Goal: Transaction & Acquisition: Download file/media

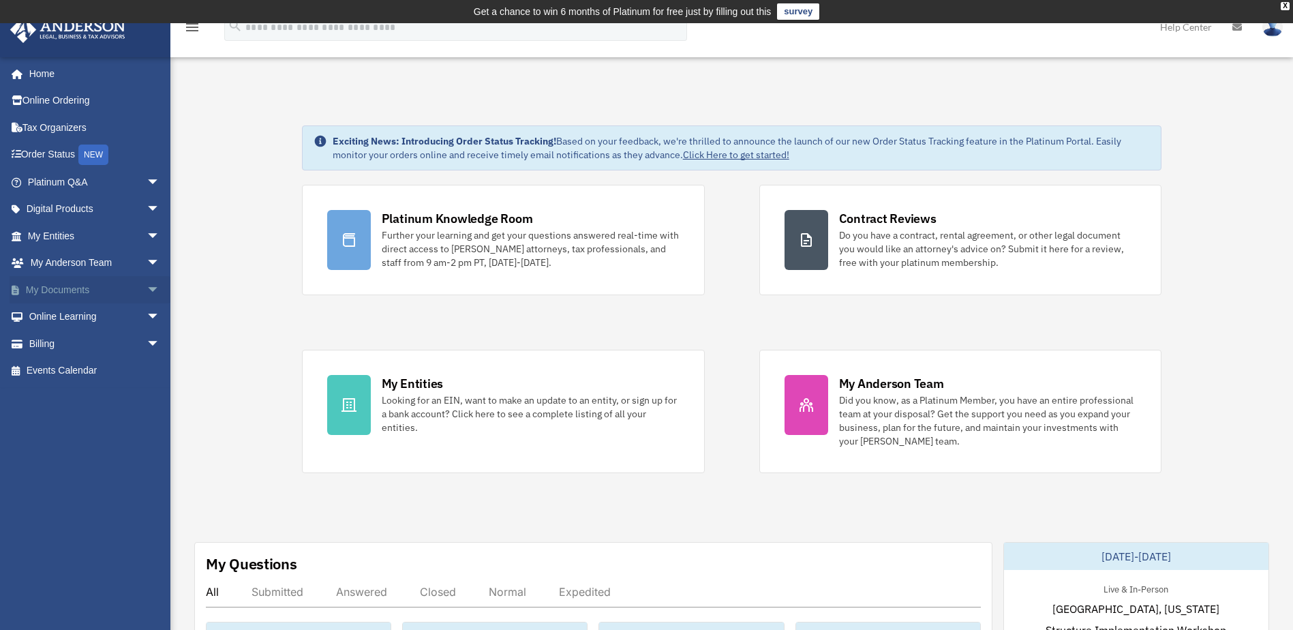
click at [72, 293] on link "My Documents arrow_drop_down" at bounding box center [95, 289] width 171 height 27
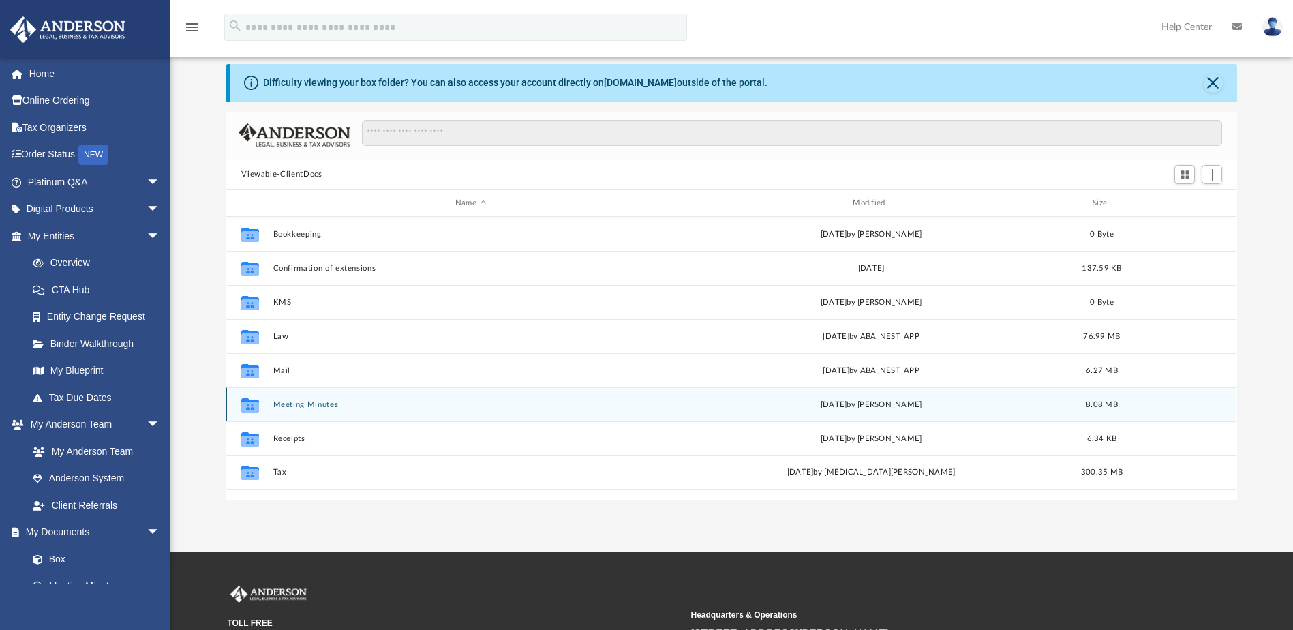
scroll to position [136, 0]
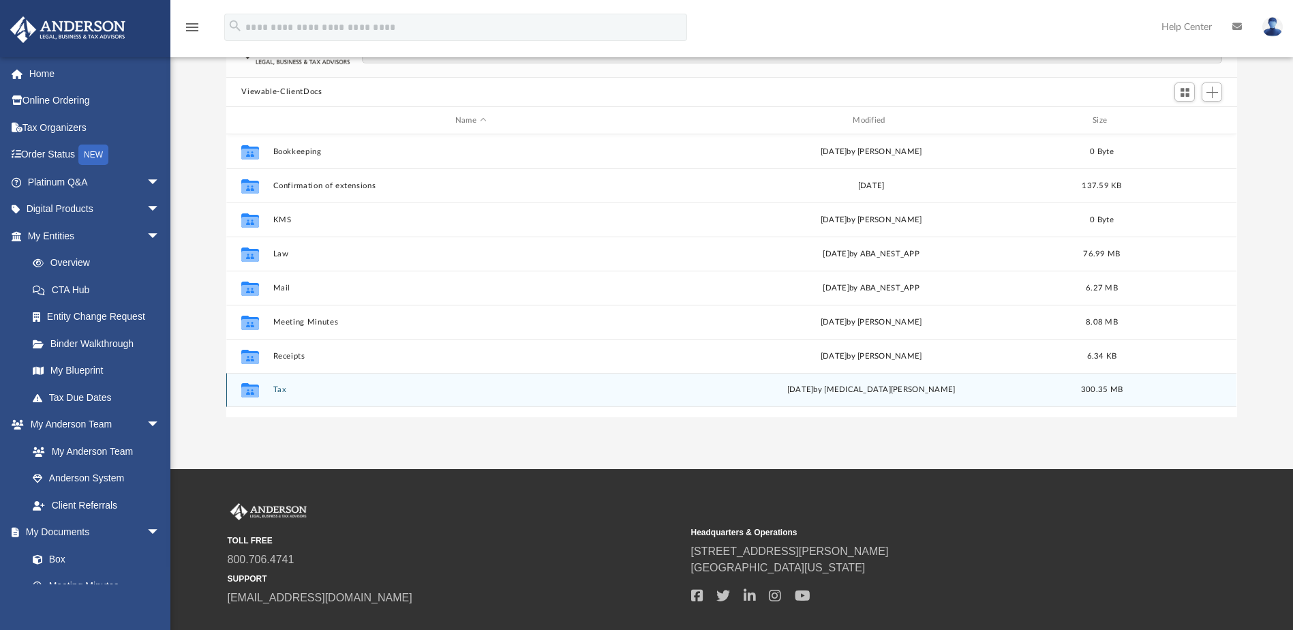
click at [269, 391] on div "Collaborated Folder Tax [DATE] by [MEDICAL_DATA][PERSON_NAME] 300.35 MB" at bounding box center [731, 390] width 1010 height 34
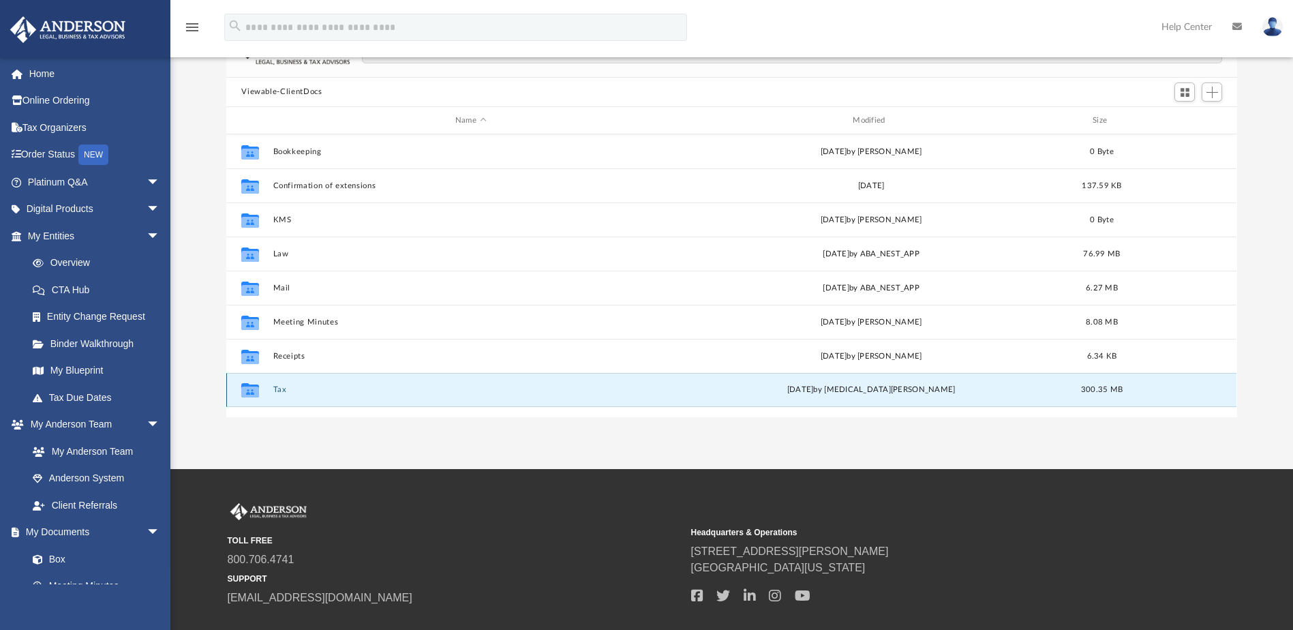
click at [277, 388] on button "Tax" at bounding box center [470, 390] width 395 height 9
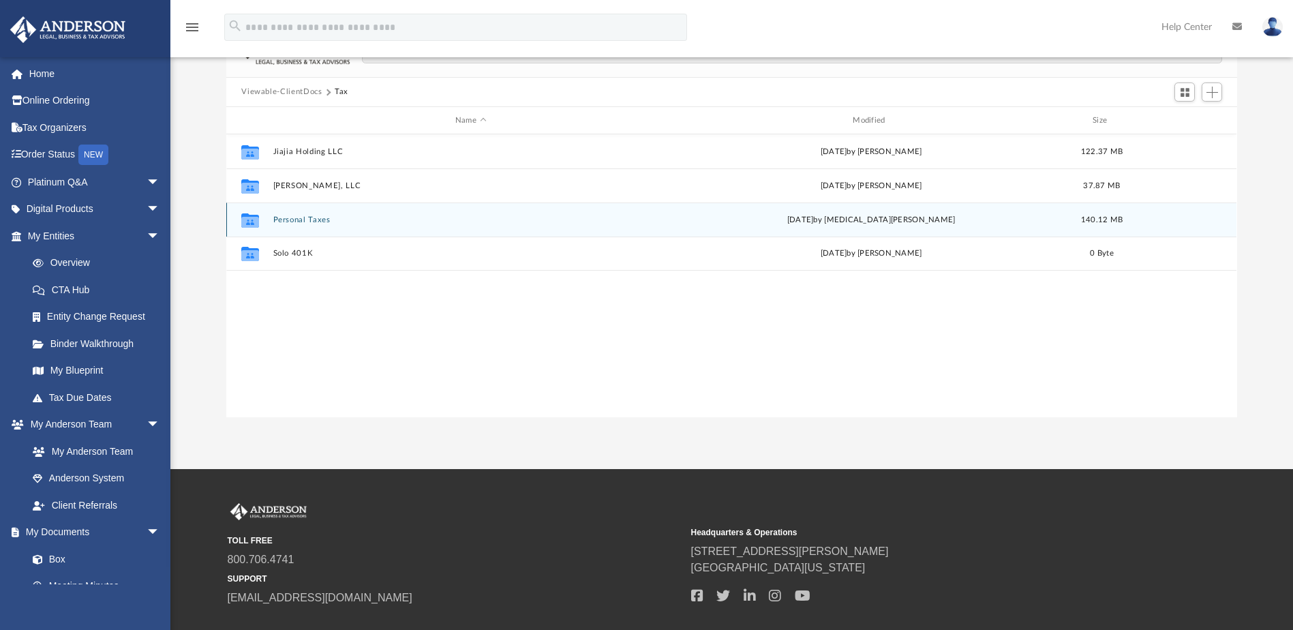
click at [303, 215] on button "Personal Taxes" at bounding box center [470, 219] width 395 height 9
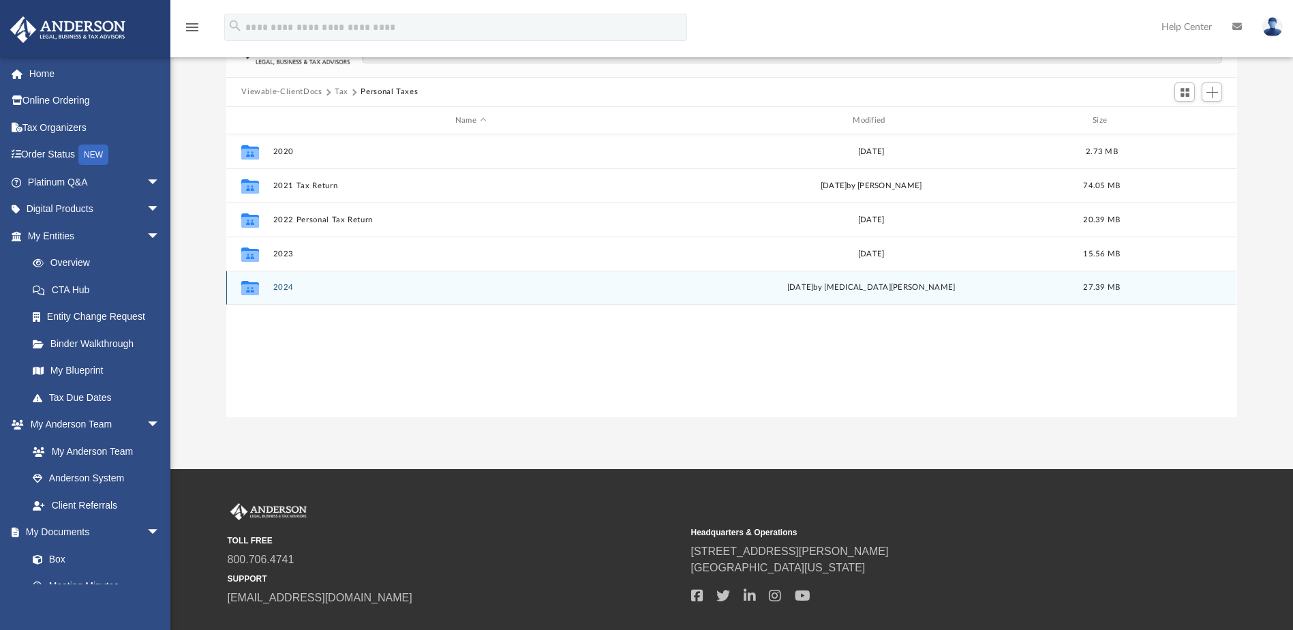
click at [291, 286] on button "2024" at bounding box center [470, 288] width 395 height 9
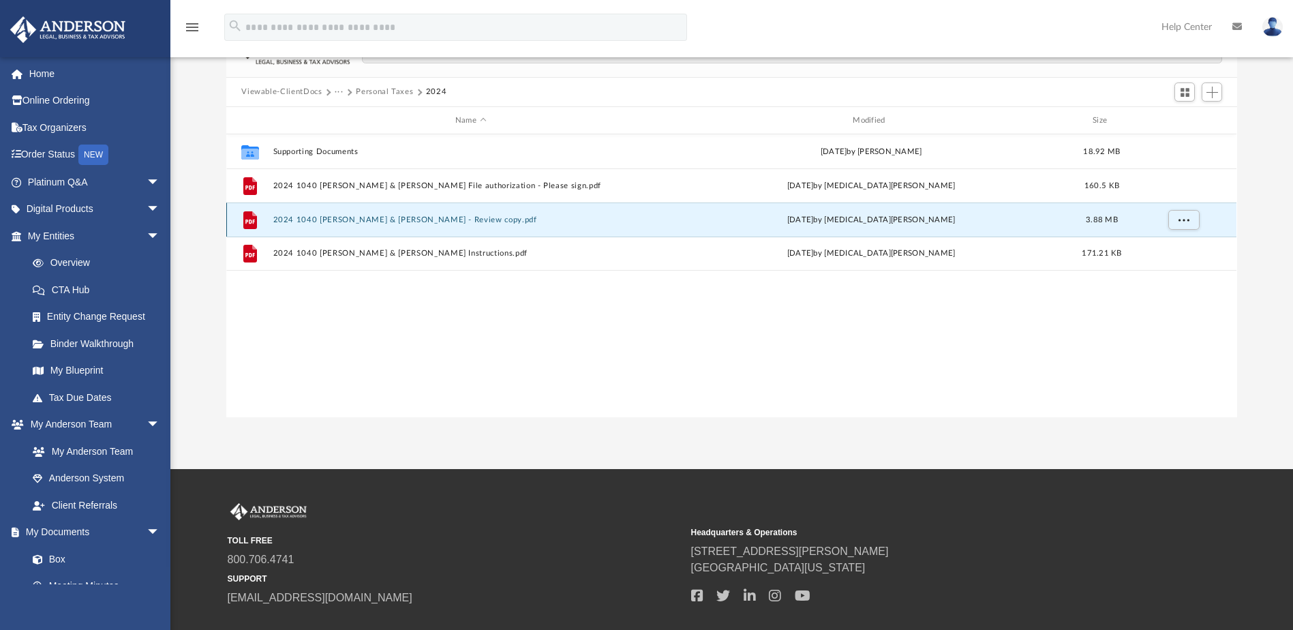
click at [351, 222] on button "2024 1040 [PERSON_NAME] & [PERSON_NAME] - Review copy.pdf" at bounding box center [470, 219] width 395 height 9
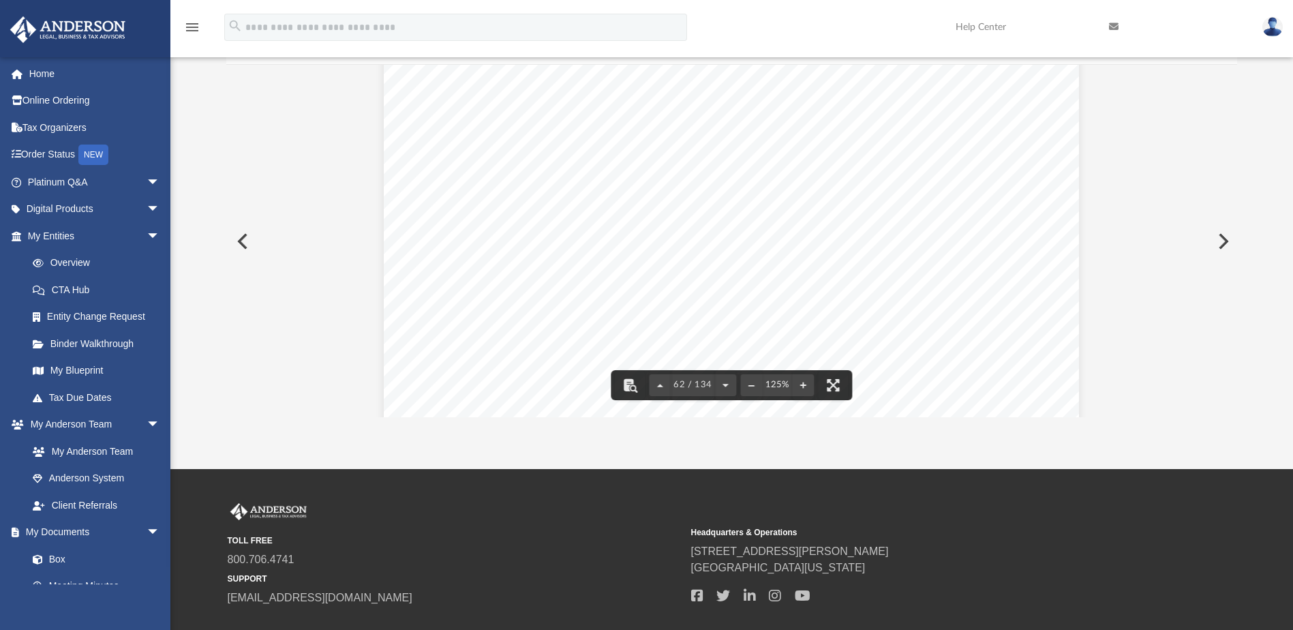
scroll to position [56033, 0]
drag, startPoint x: 1229, startPoint y: 228, endPoint x: 1239, endPoint y: 50, distance: 178.2
click at [1239, 50] on div "menu search Site Menu add [DOMAIN_NAME][EMAIL_ADDRESS][PERSON_NAME][DOMAIN_NAME…" at bounding box center [646, 178] width 1293 height 582
drag, startPoint x: 1230, startPoint y: 226, endPoint x: 1241, endPoint y: 94, distance: 132.7
click at [1241, 94] on div "Difficulty viewing your box folder? You can also access your account directly o…" at bounding box center [731, 200] width 1123 height 436
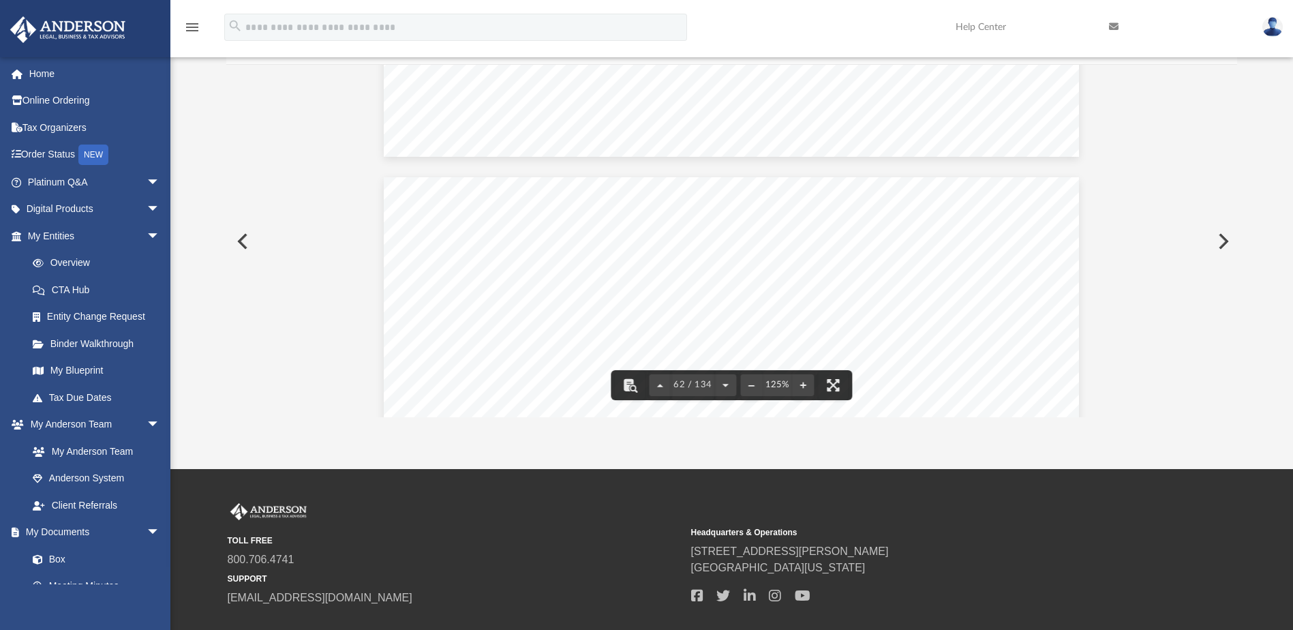
drag, startPoint x: 1234, startPoint y: 228, endPoint x: 1238, endPoint y: 103, distance: 125.5
click at [1238, 103] on div "Difficulty viewing your box folder? You can also access your account directly o…" at bounding box center [731, 200] width 1123 height 436
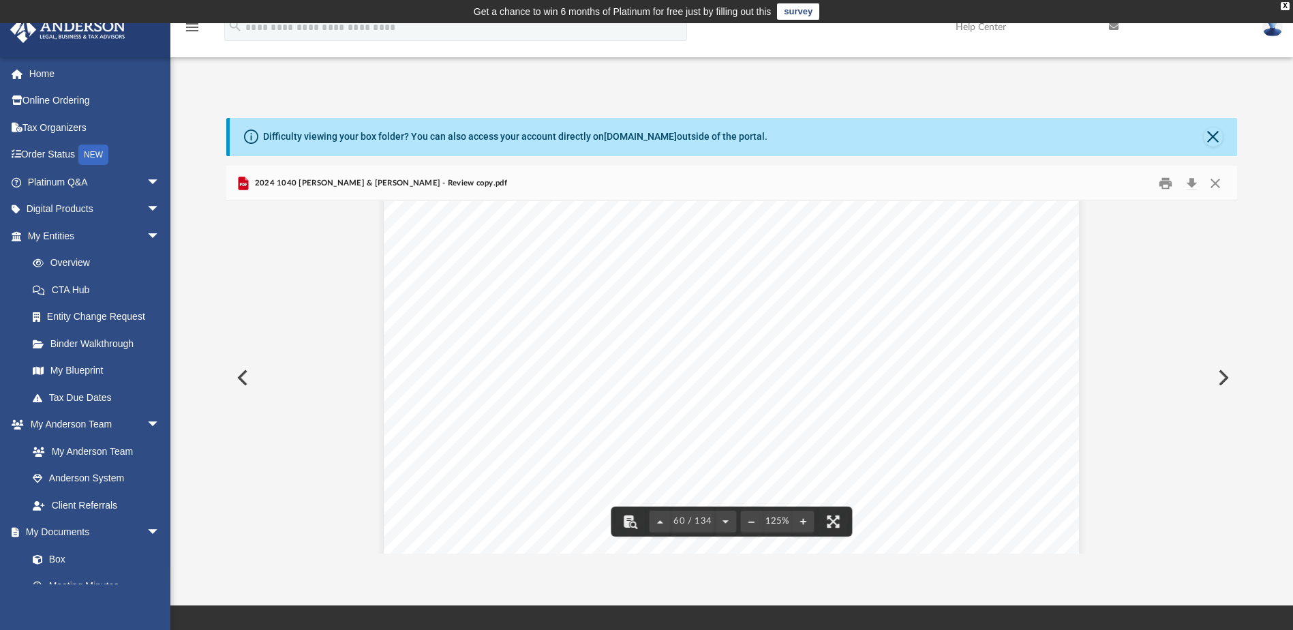
scroll to position [53988, 0]
click at [1192, 184] on button "Download" at bounding box center [1191, 182] width 25 height 21
click at [1224, 138] on div "Difficulty viewing your box folder? You can also access your account directly o…" at bounding box center [733, 137] width 1007 height 38
click at [1213, 138] on button "Close" at bounding box center [1213, 136] width 19 height 19
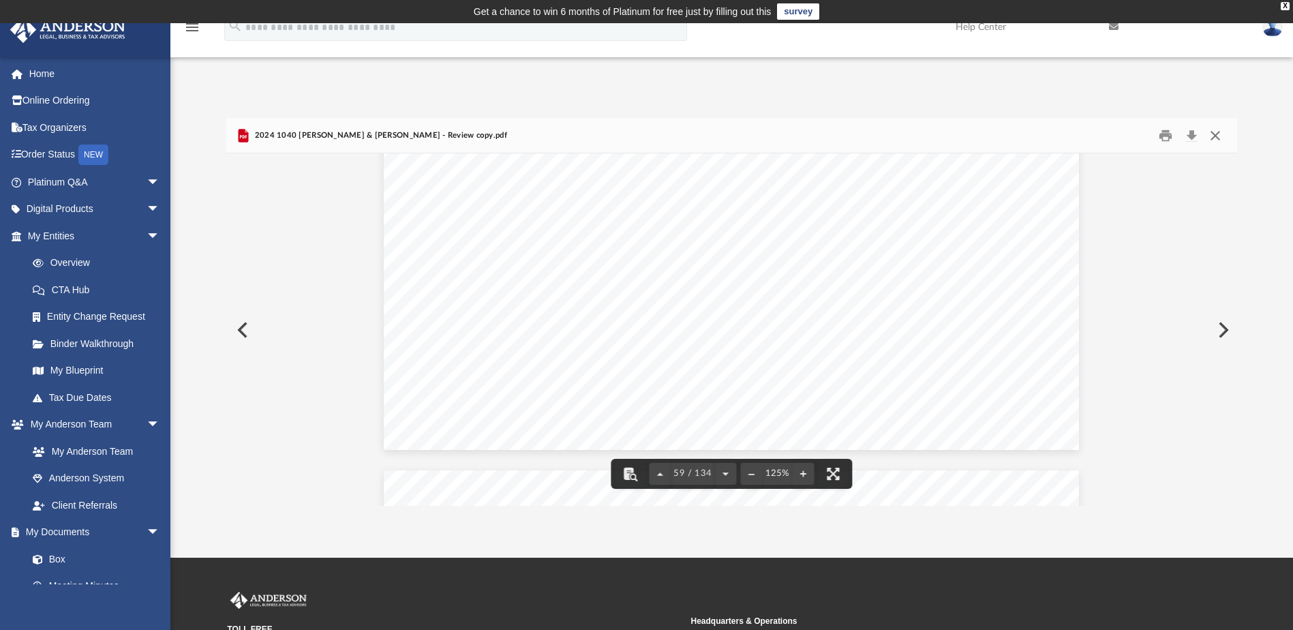
drag, startPoint x: 1213, startPoint y: 137, endPoint x: 1193, endPoint y: 143, distance: 21.4
click at [1214, 137] on button "Close" at bounding box center [1215, 135] width 25 height 21
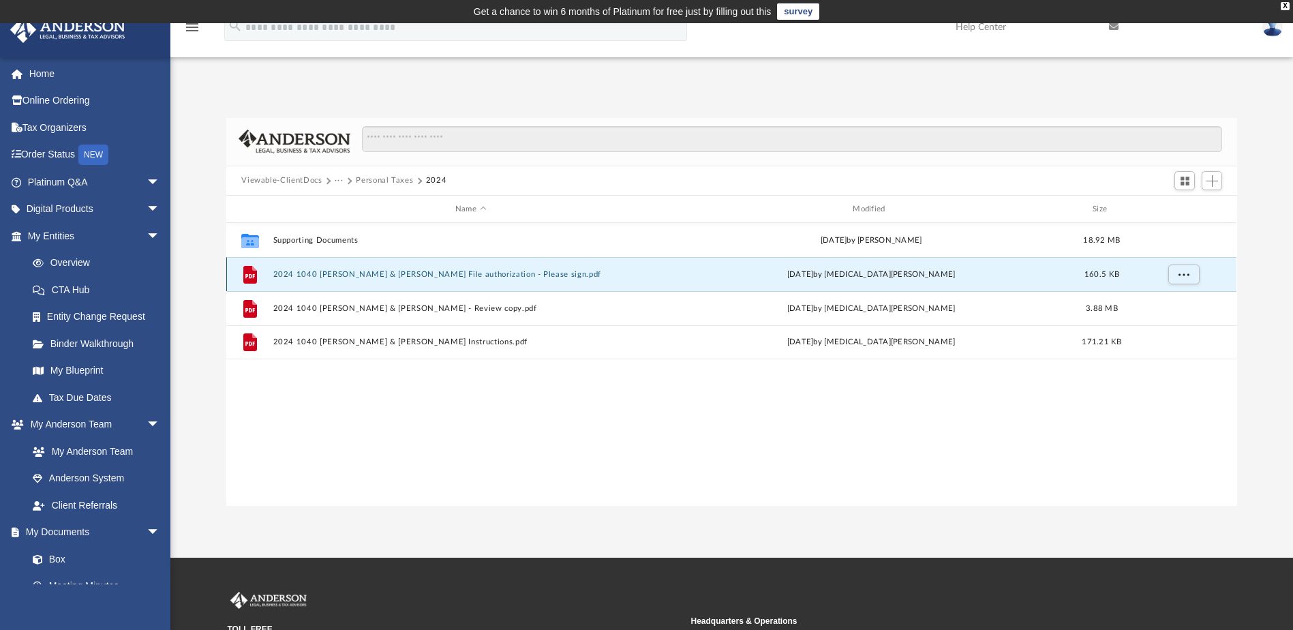
click at [466, 279] on button "2024 1040 [PERSON_NAME] & [PERSON_NAME] File authorization - Please sign.pdf" at bounding box center [470, 274] width 395 height 9
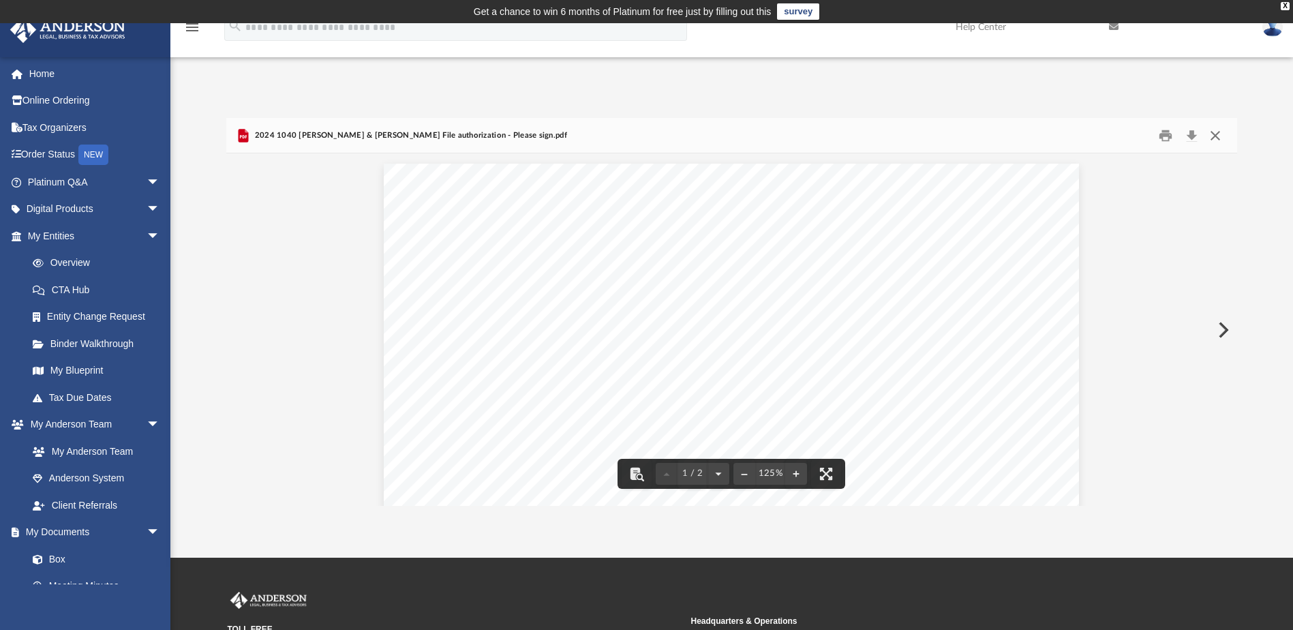
click at [1215, 132] on button "Close" at bounding box center [1215, 135] width 25 height 21
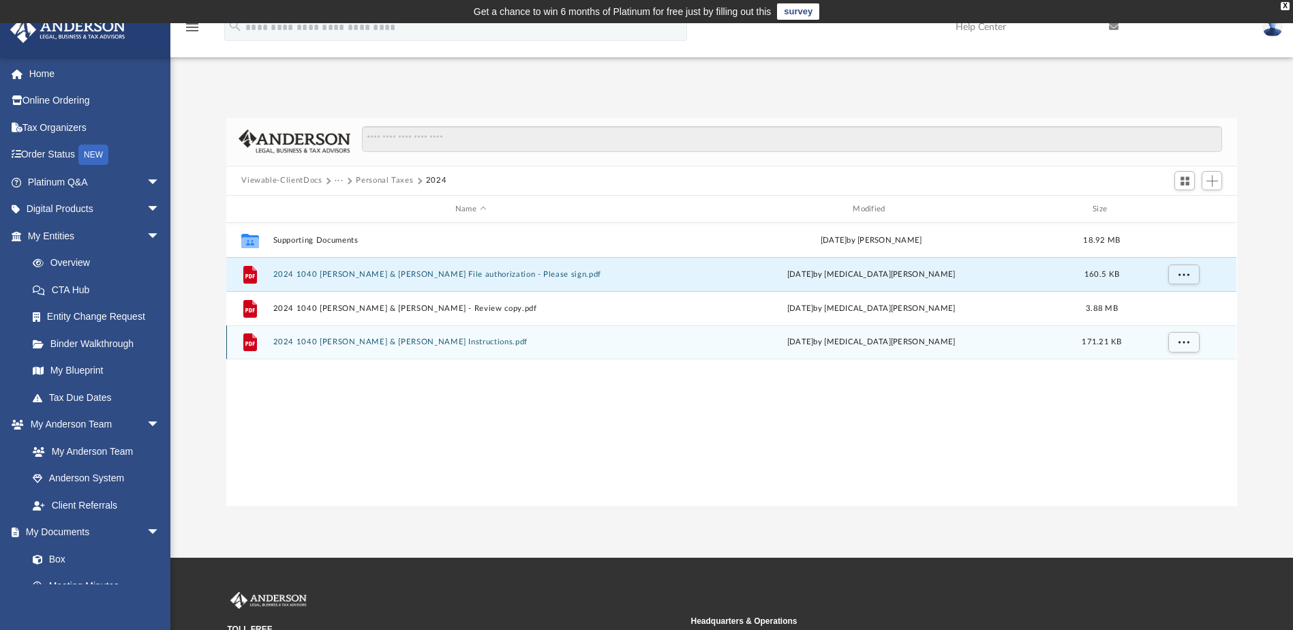
click at [385, 348] on div "File 2024 1040 [PERSON_NAME] & [PERSON_NAME] Instructions.pdf [DATE] by [MEDICA…" at bounding box center [731, 342] width 1010 height 34
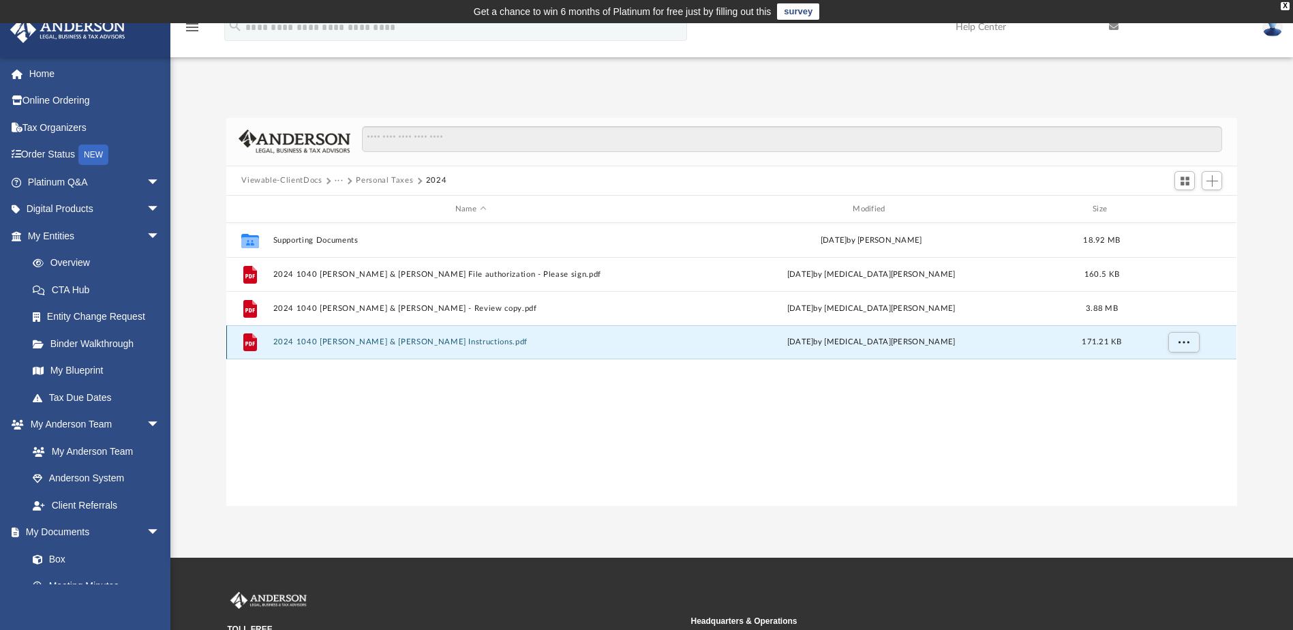
click at [374, 341] on button "2024 1040 [PERSON_NAME] & [PERSON_NAME] Instructions.pdf" at bounding box center [470, 342] width 395 height 9
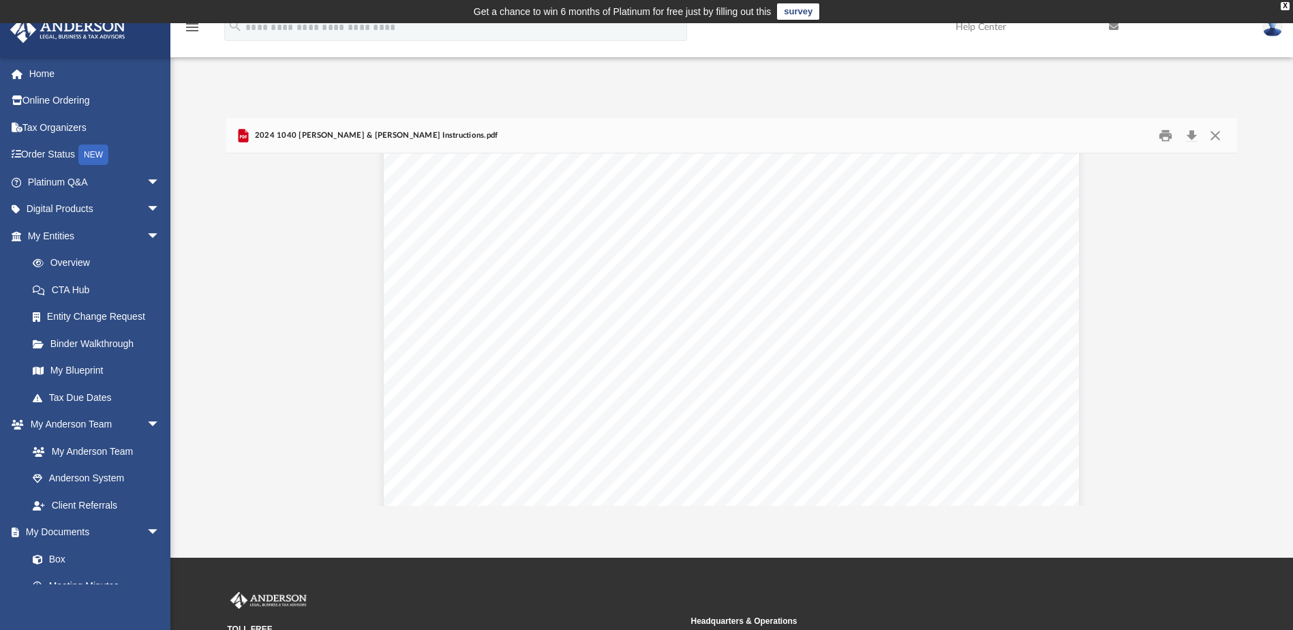
scroll to position [4249, 0]
click at [1217, 138] on button "Close" at bounding box center [1215, 135] width 25 height 21
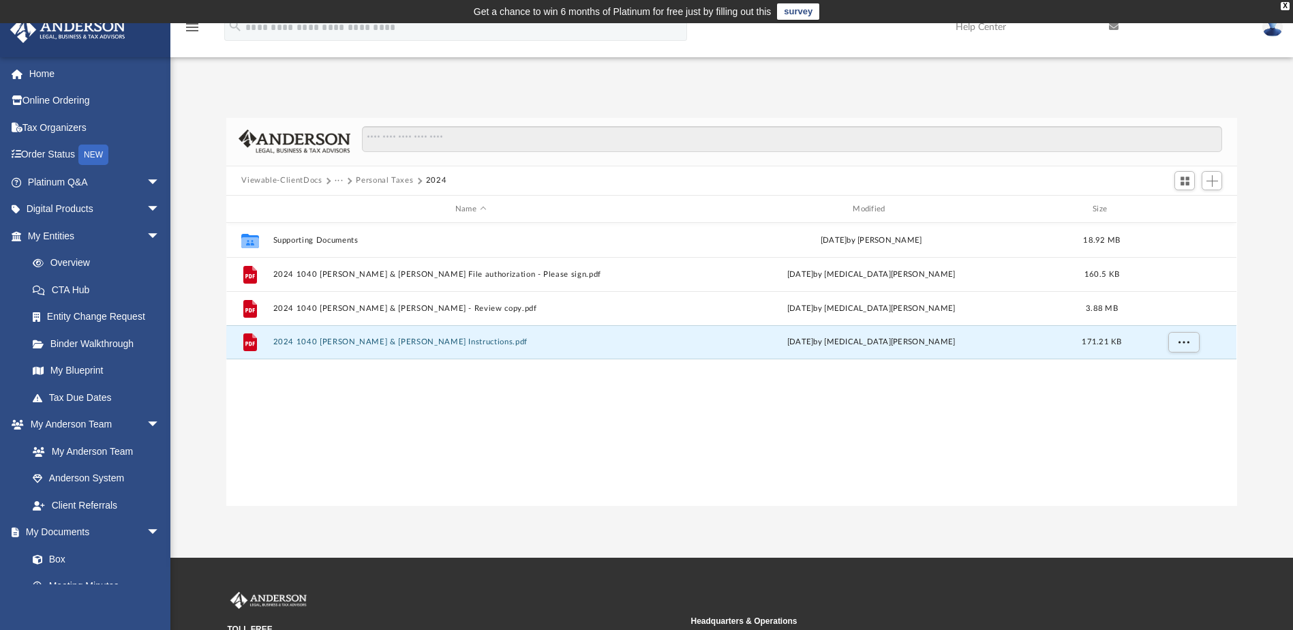
scroll to position [300, 1001]
click at [375, 179] on button "Personal Taxes" at bounding box center [384, 181] width 57 height 12
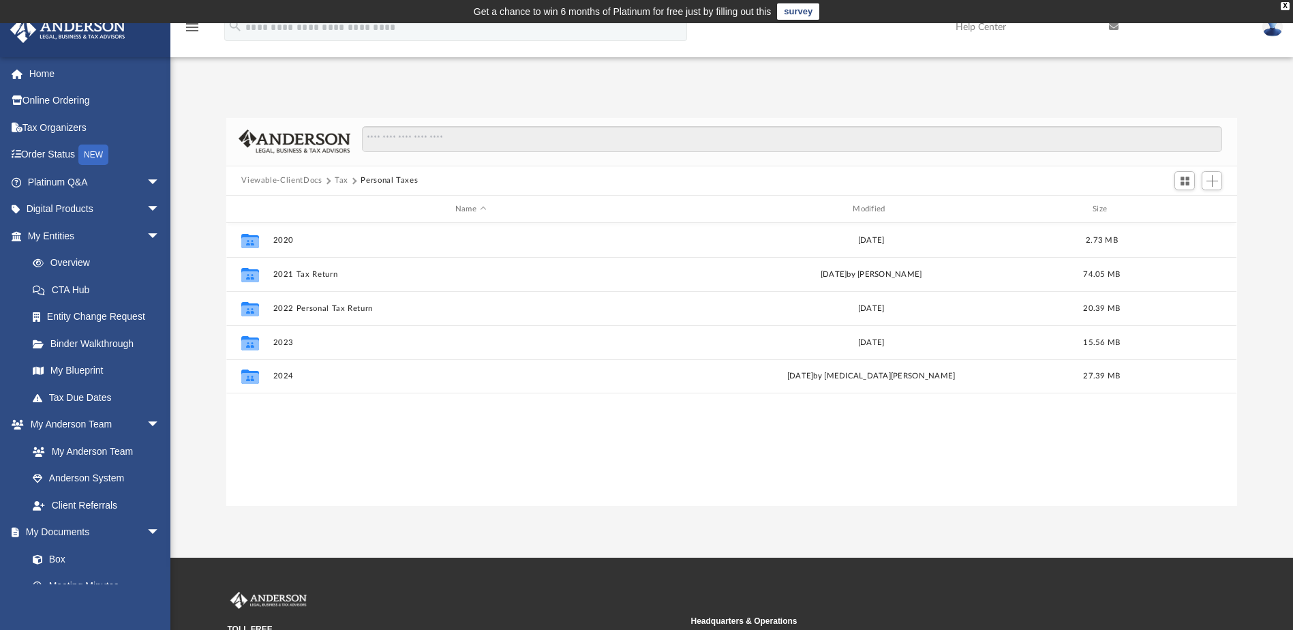
click at [337, 178] on button "Tax" at bounding box center [342, 181] width 14 height 12
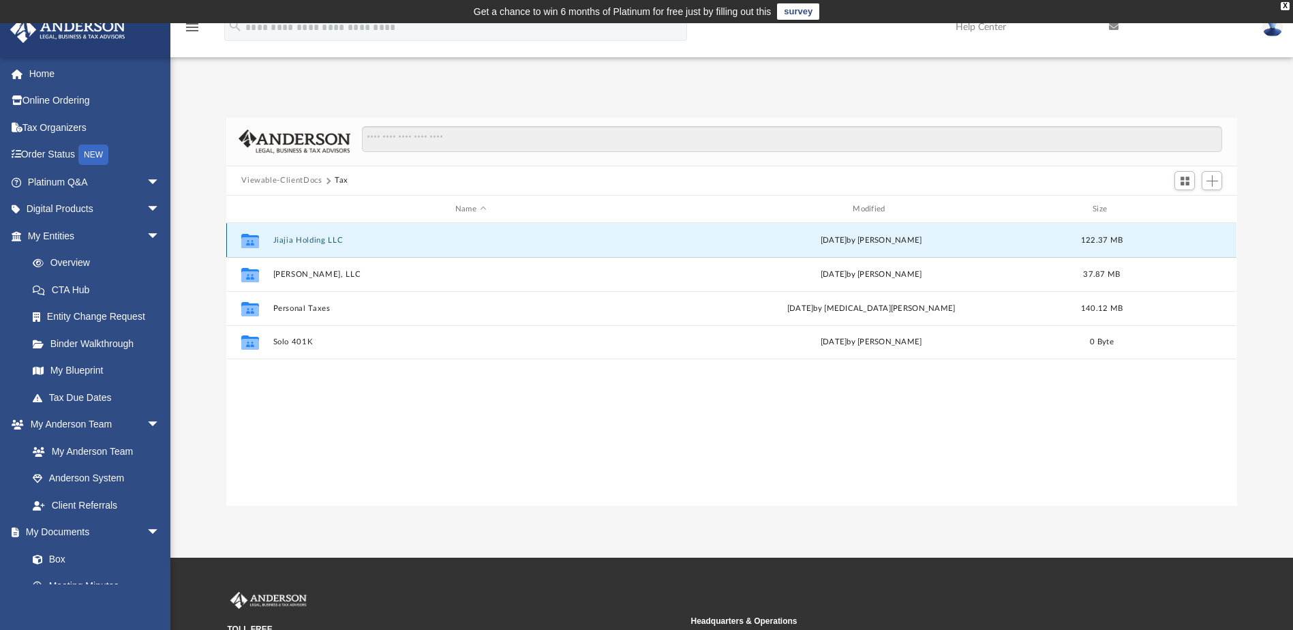
click at [319, 242] on button "Jiajia Holding LLC" at bounding box center [470, 240] width 395 height 9
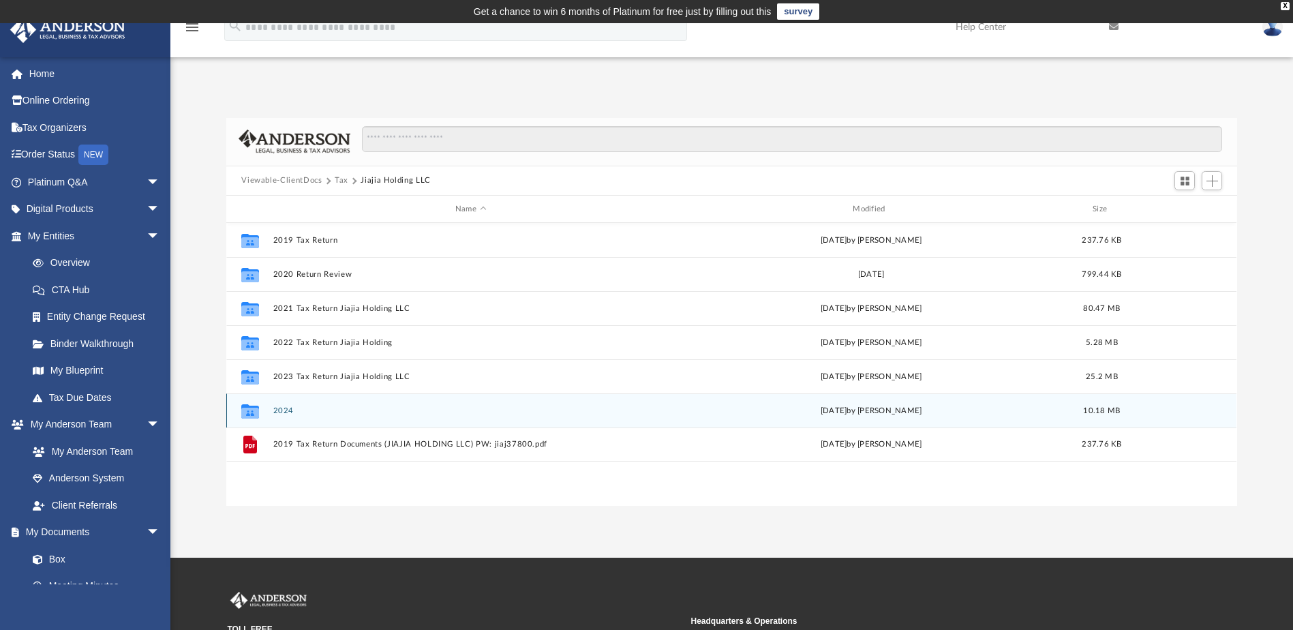
drag, startPoint x: 286, startPoint y: 412, endPoint x: 293, endPoint y: 408, distance: 8.5
click at [285, 412] on button "2024" at bounding box center [470, 410] width 395 height 9
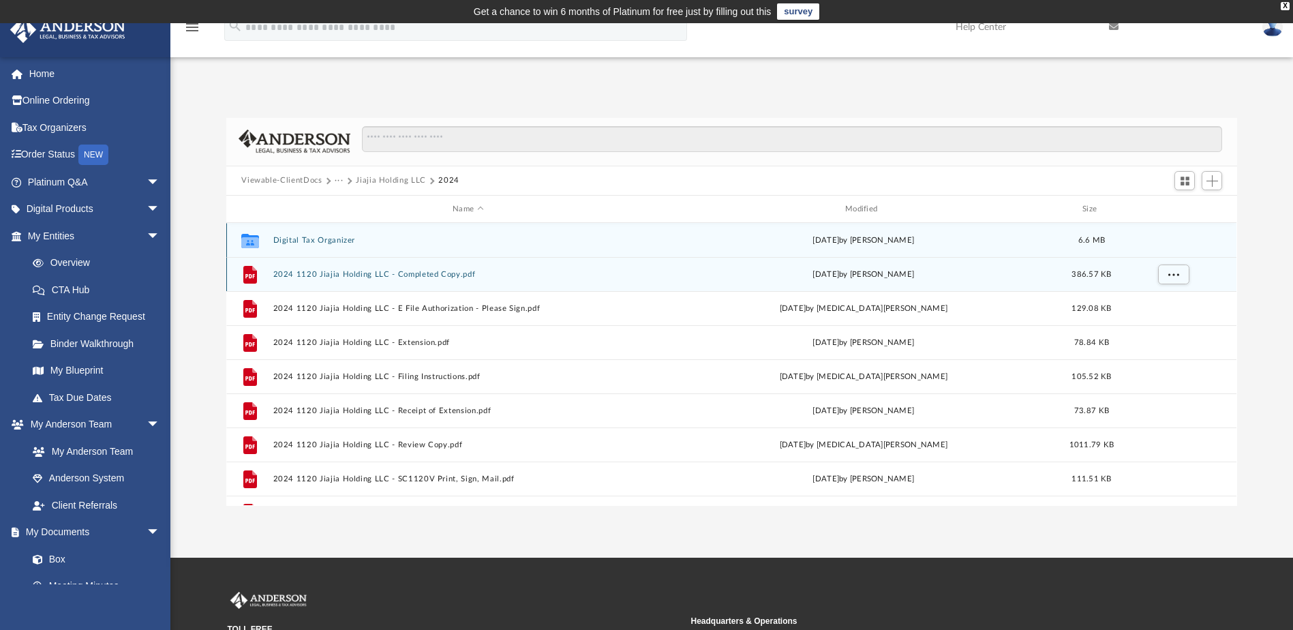
scroll to position [25, 0]
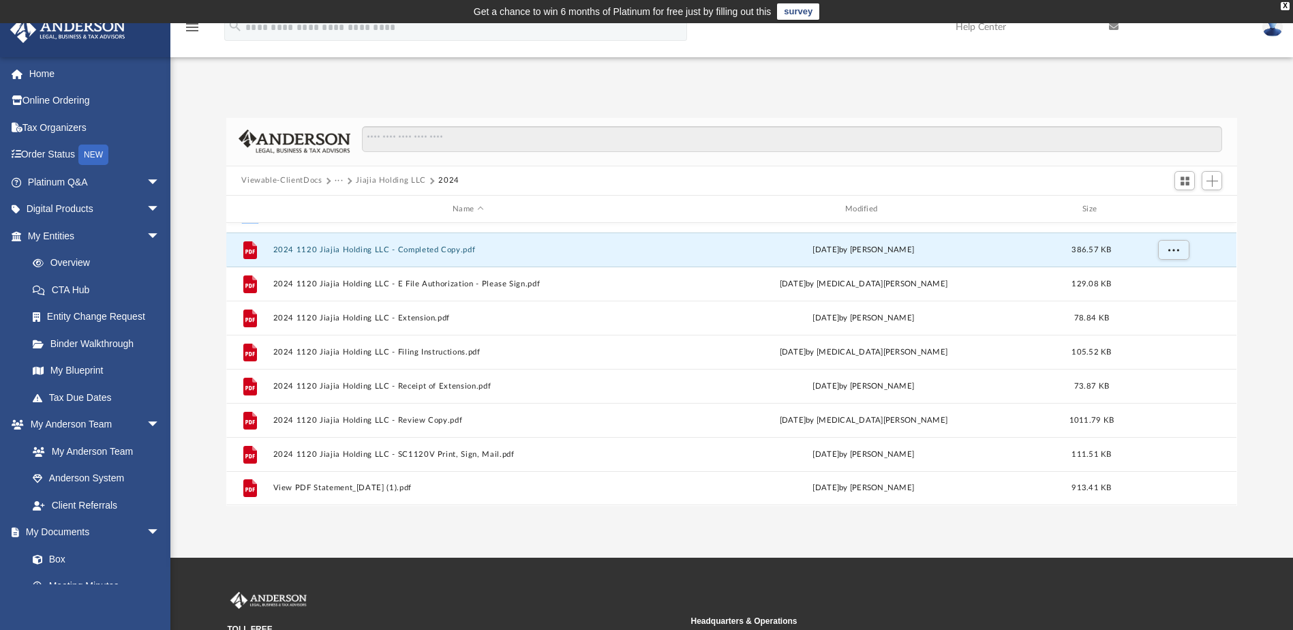
drag, startPoint x: 361, startPoint y: 250, endPoint x: 1821, endPoint y: 239, distance: 1460.2
click at [1293, 239] on html "X Get a chance to win 6 months of Platinum for free just by filling out this su…" at bounding box center [646, 400] width 1293 height 801
drag, startPoint x: 367, startPoint y: 249, endPoint x: 1176, endPoint y: 241, distance: 809.2
click at [1293, 239] on html "X Get a chance to win 6 months of Platinum for free just by filling out this su…" at bounding box center [646, 400] width 1293 height 801
click at [446, 247] on button "2024 1120 Jiajia Holding LLC - Completed Copy.pdf" at bounding box center [468, 249] width 390 height 9
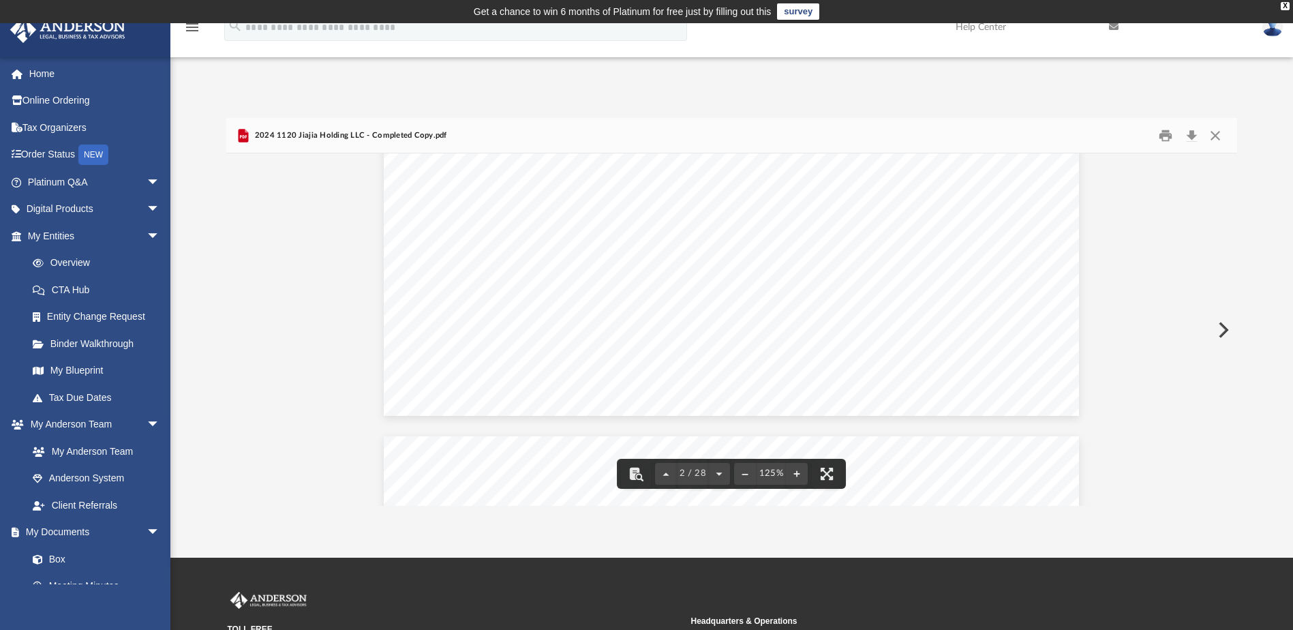
scroll to position [1977, 0]
click at [1194, 137] on button "Download" at bounding box center [1191, 135] width 25 height 21
click at [1213, 134] on button "Close" at bounding box center [1215, 135] width 25 height 21
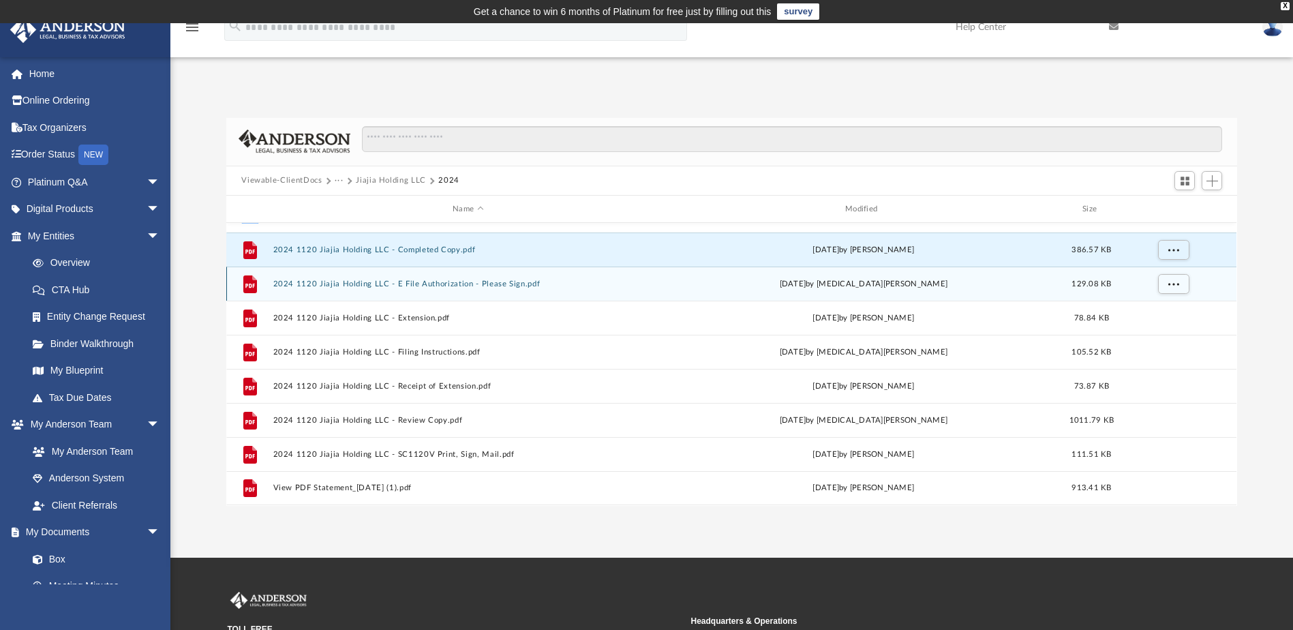
click at [467, 280] on button "2024 1120 Jiajia Holding LLC - E File Authorization - Please Sign.pdf" at bounding box center [468, 283] width 390 height 9
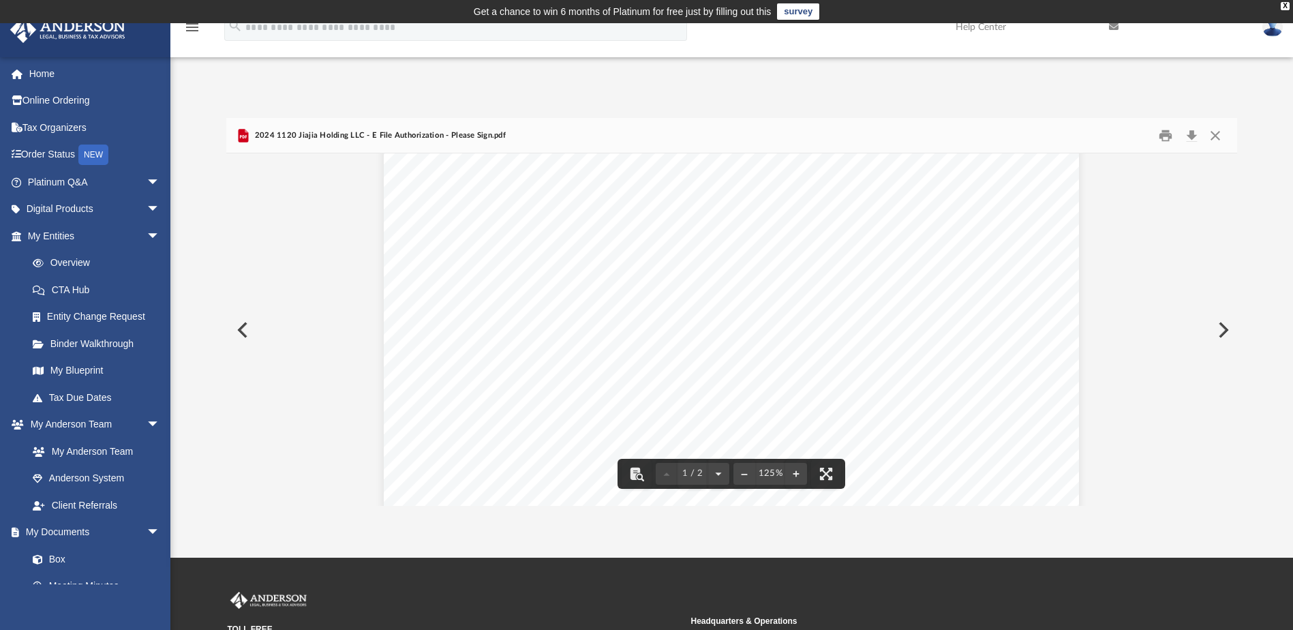
scroll to position [0, 0]
click at [1227, 132] on button "Close" at bounding box center [1215, 135] width 25 height 21
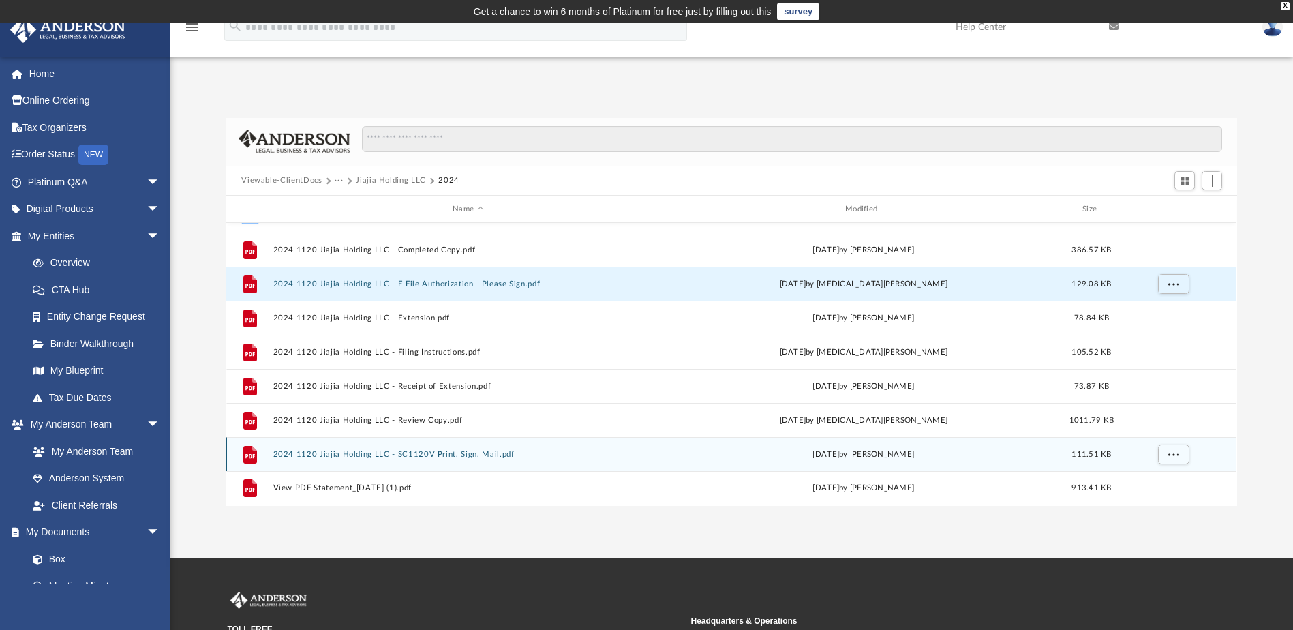
click at [431, 453] on button "2024 1120 Jiajia Holding LLC - SC1120V Print, Sign, Mail.pdf" at bounding box center [468, 454] width 390 height 9
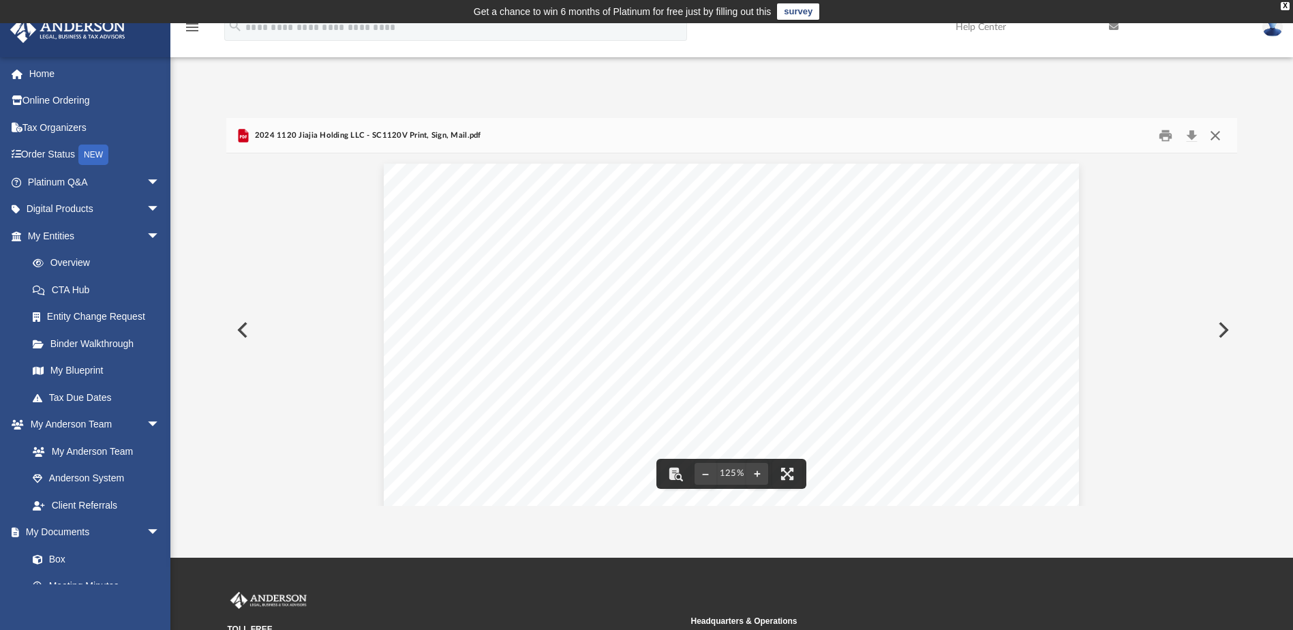
click at [1216, 137] on button "Close" at bounding box center [1215, 135] width 25 height 21
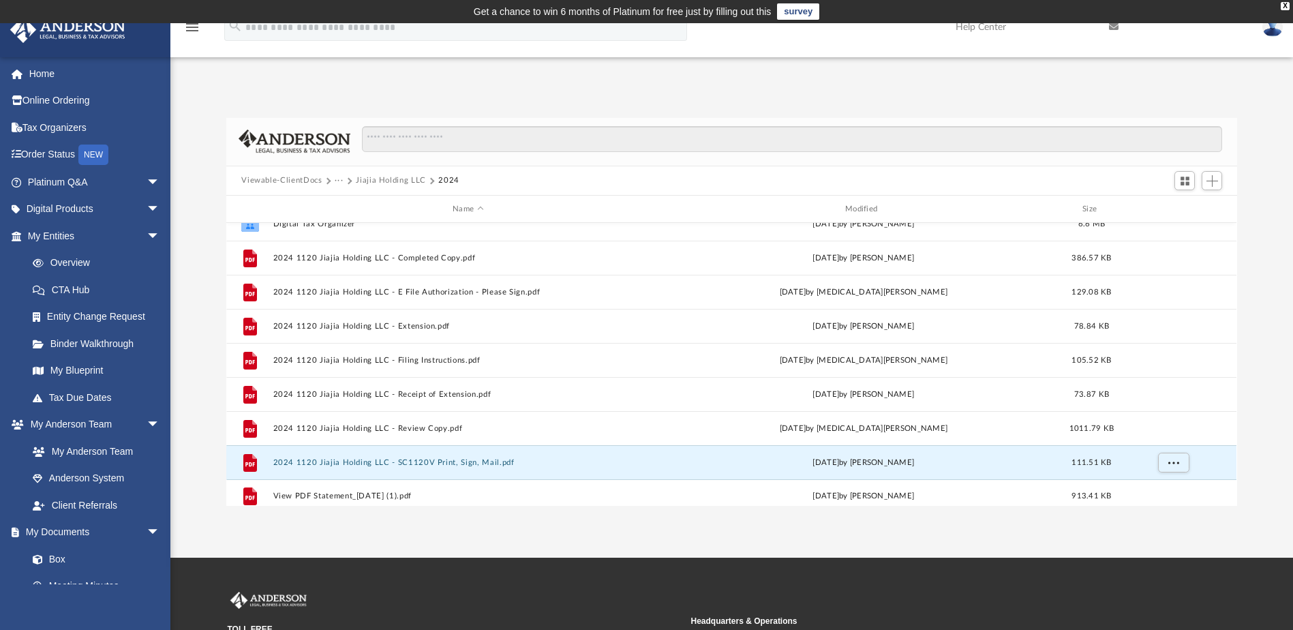
scroll to position [25, 0]
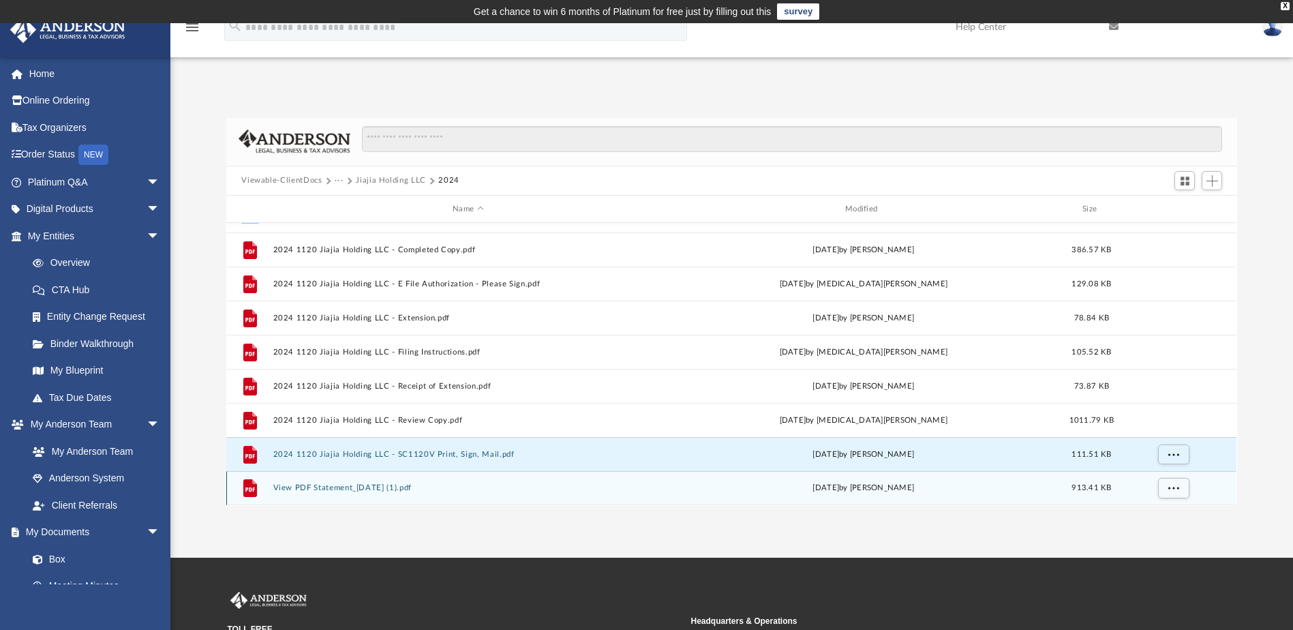
click at [365, 487] on button "View PDF Statement_[DATE] (1).pdf" at bounding box center [468, 488] width 390 height 9
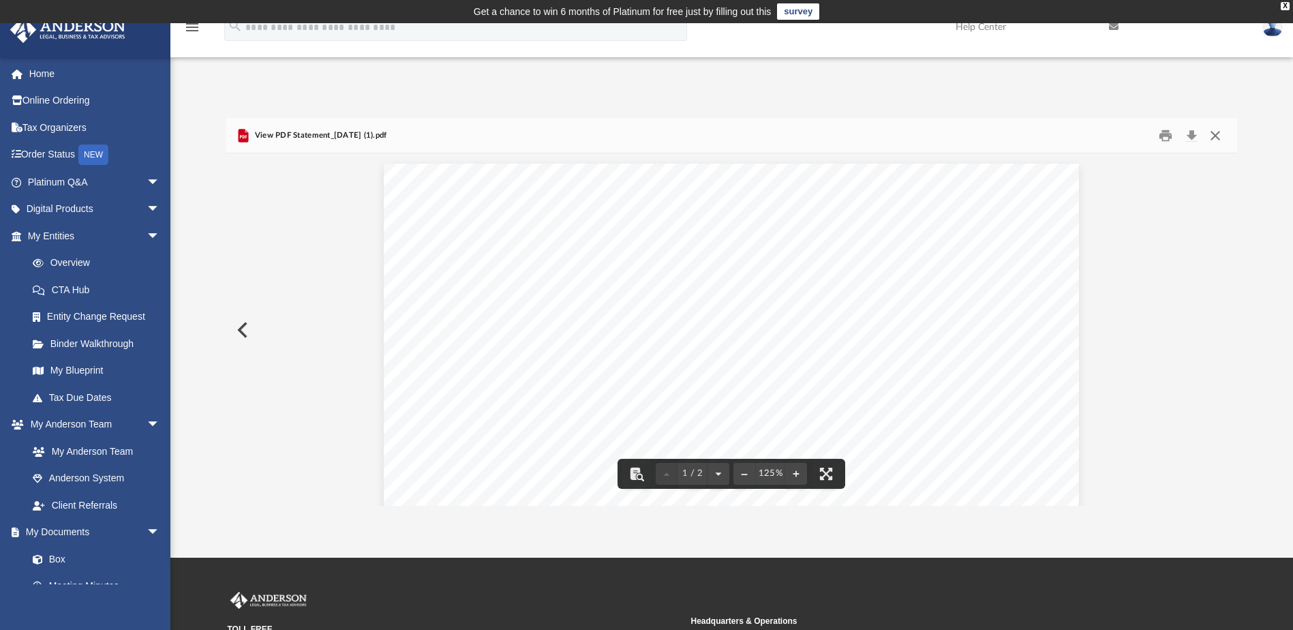
click at [1212, 136] on button "Close" at bounding box center [1215, 135] width 25 height 21
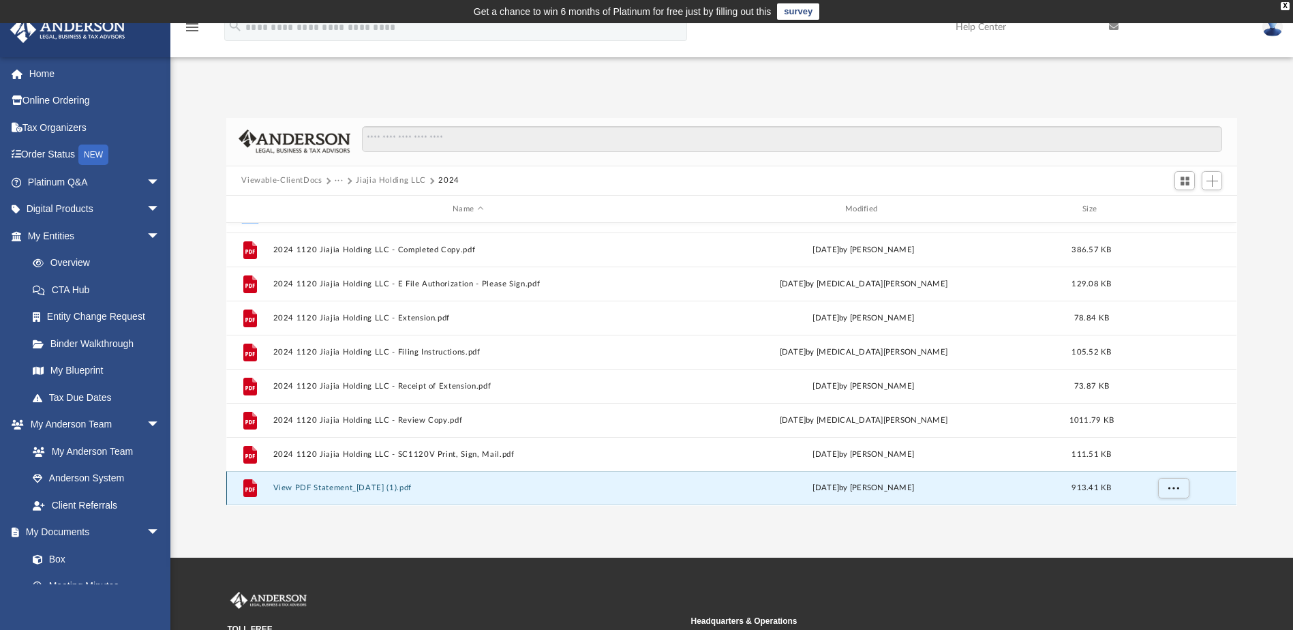
click at [340, 489] on button "View PDF Statement_[DATE] (1).pdf" at bounding box center [468, 488] width 390 height 9
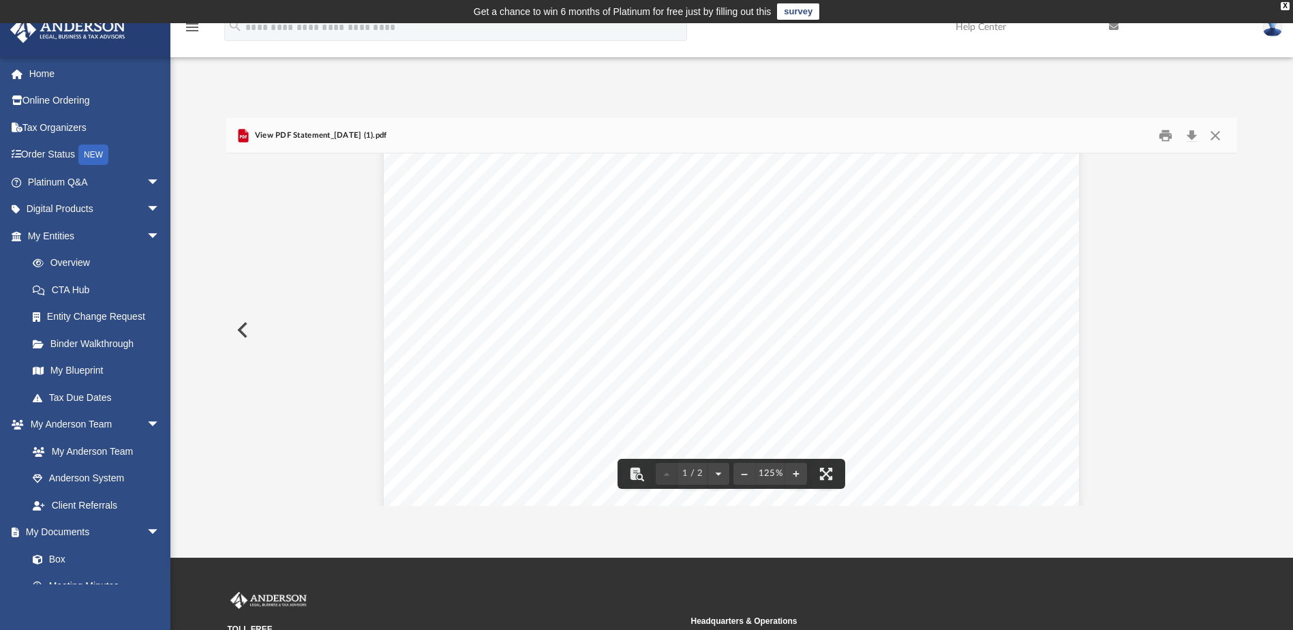
scroll to position [477, 0]
click at [1222, 134] on button "Close" at bounding box center [1215, 135] width 25 height 21
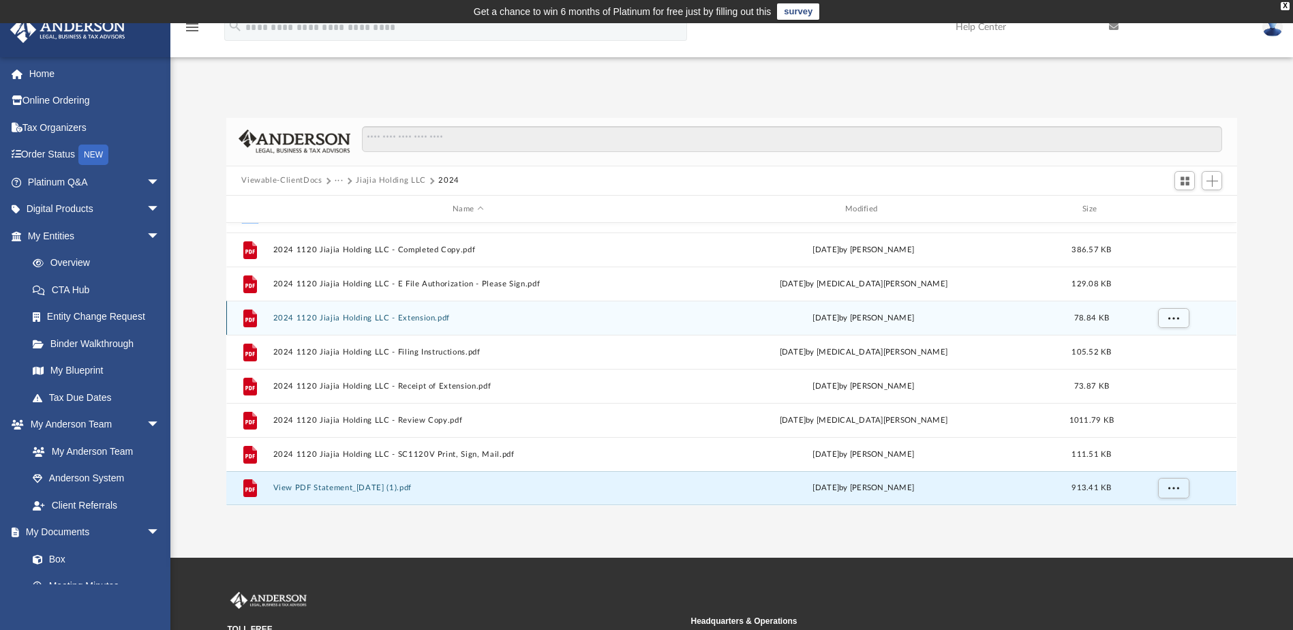
click at [344, 315] on button "2024 1120 Jiajia Holding LLC - Extension.pdf" at bounding box center [468, 318] width 390 height 9
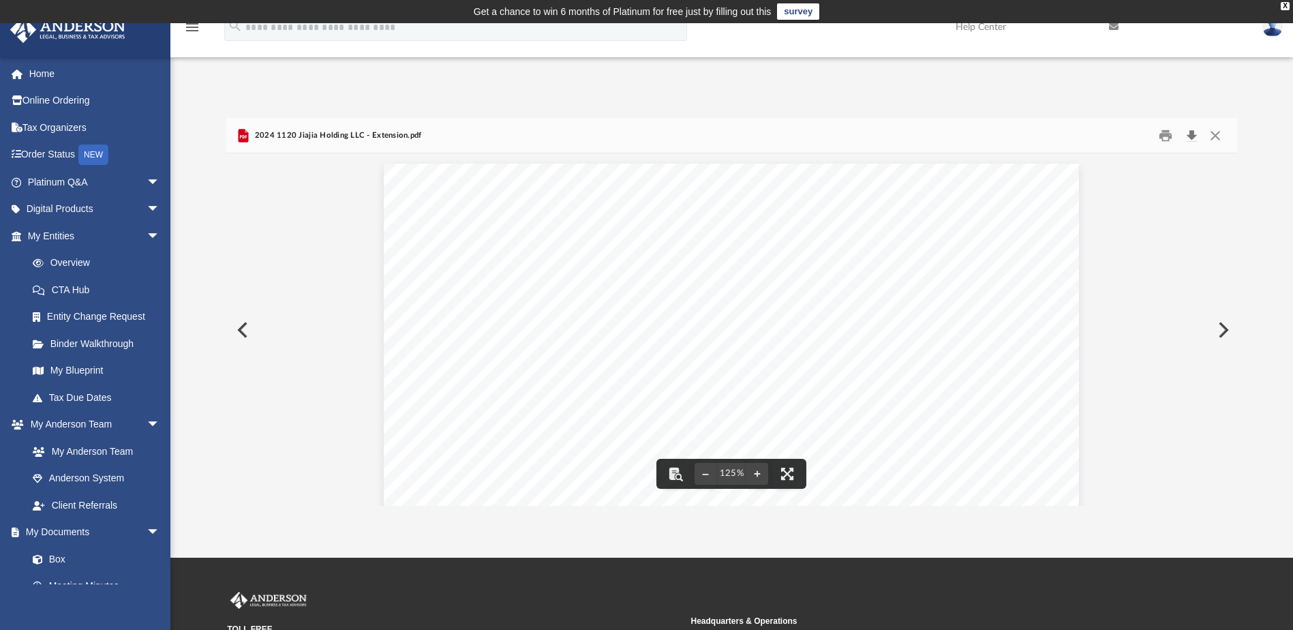
click at [1192, 135] on button "Download" at bounding box center [1191, 135] width 25 height 21
click at [1223, 132] on button "Close" at bounding box center [1215, 135] width 25 height 21
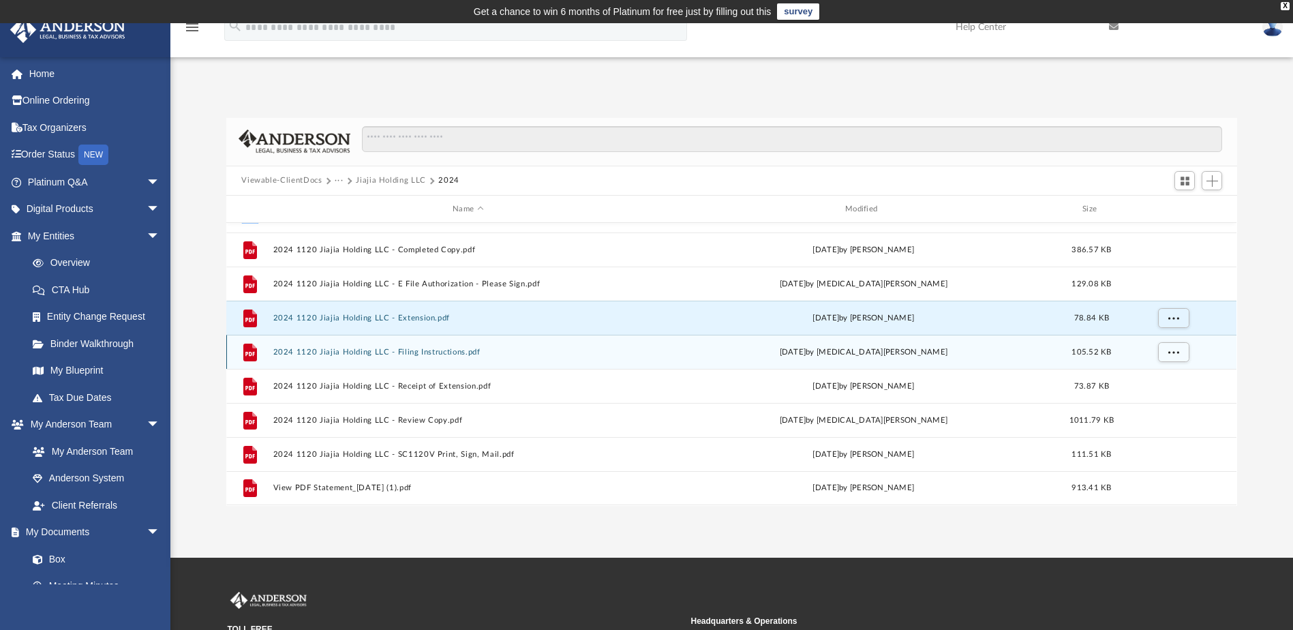
click at [376, 355] on button "2024 1120 Jiajia Holding LLC - Filing Instructions.pdf" at bounding box center [468, 352] width 390 height 9
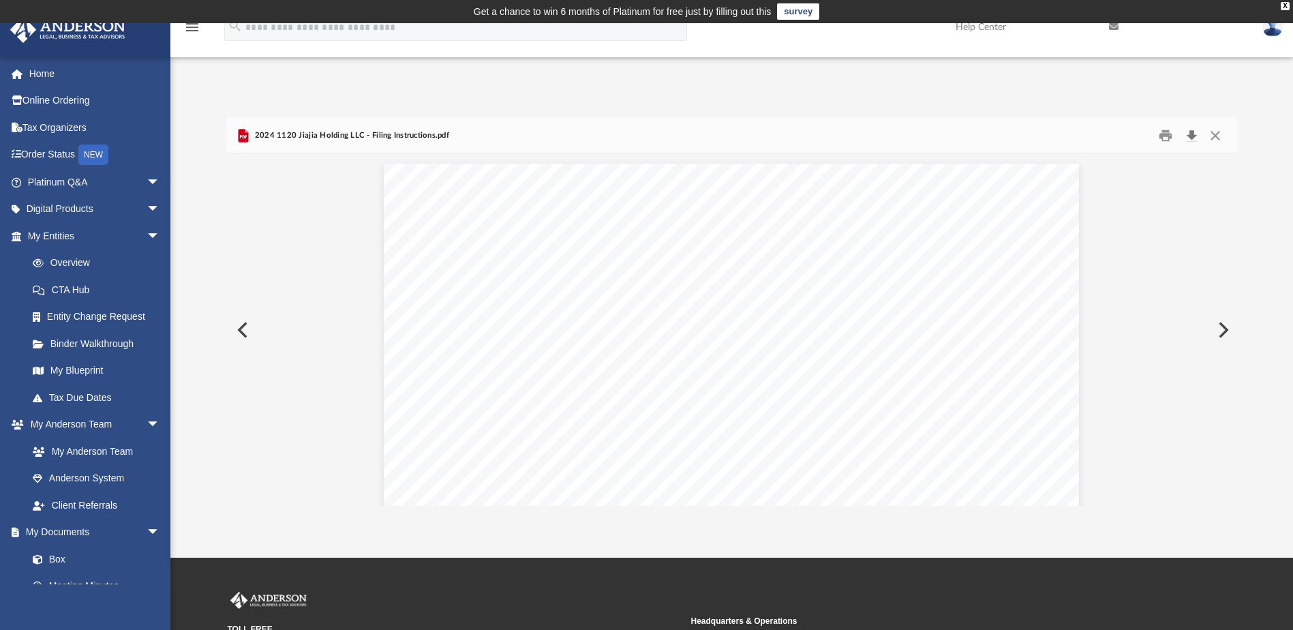
click at [1195, 135] on button "Download" at bounding box center [1191, 135] width 25 height 21
click at [1217, 137] on button "Close" at bounding box center [1215, 135] width 25 height 21
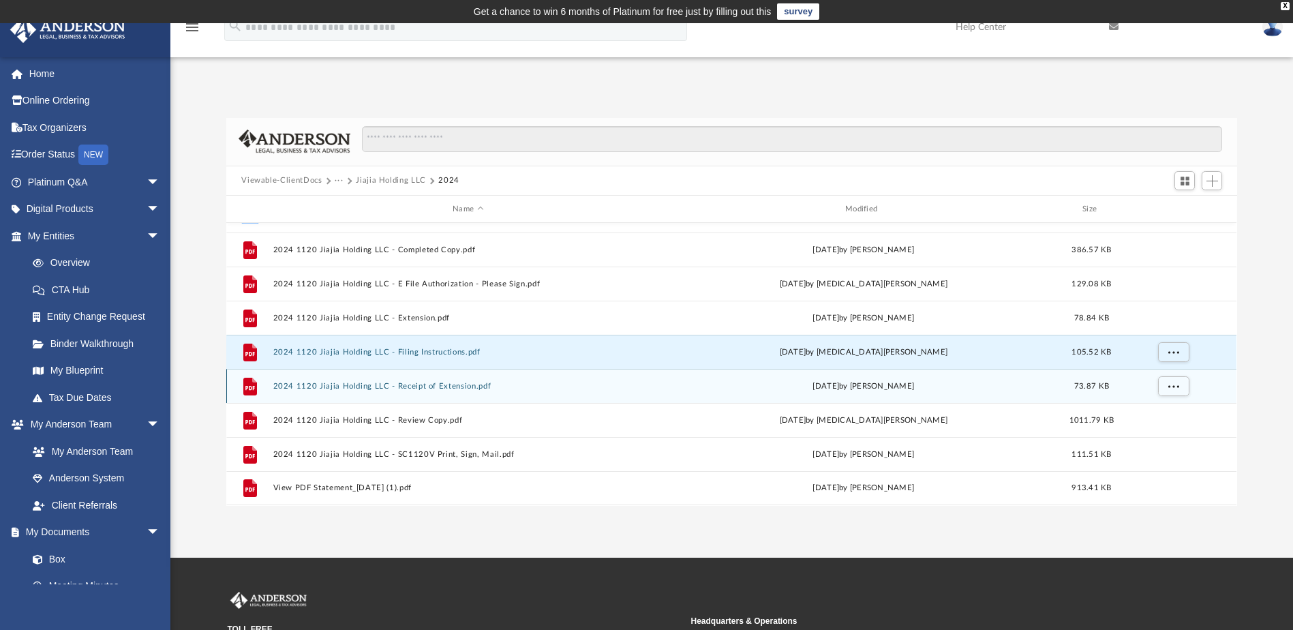
click at [360, 385] on button "2024 1120 Jiajia Holding LLC - Receipt of Extension.pdf" at bounding box center [468, 386] width 390 height 9
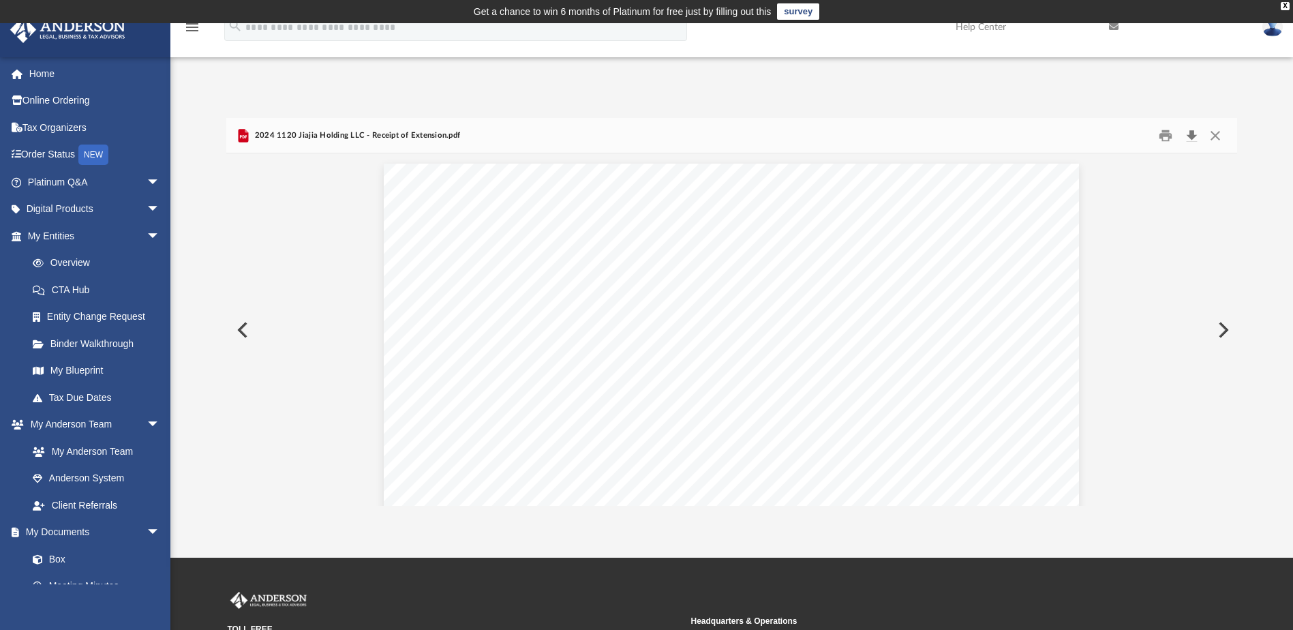
click at [1194, 136] on button "Download" at bounding box center [1191, 135] width 25 height 21
click at [1215, 136] on button "Close" at bounding box center [1215, 135] width 25 height 21
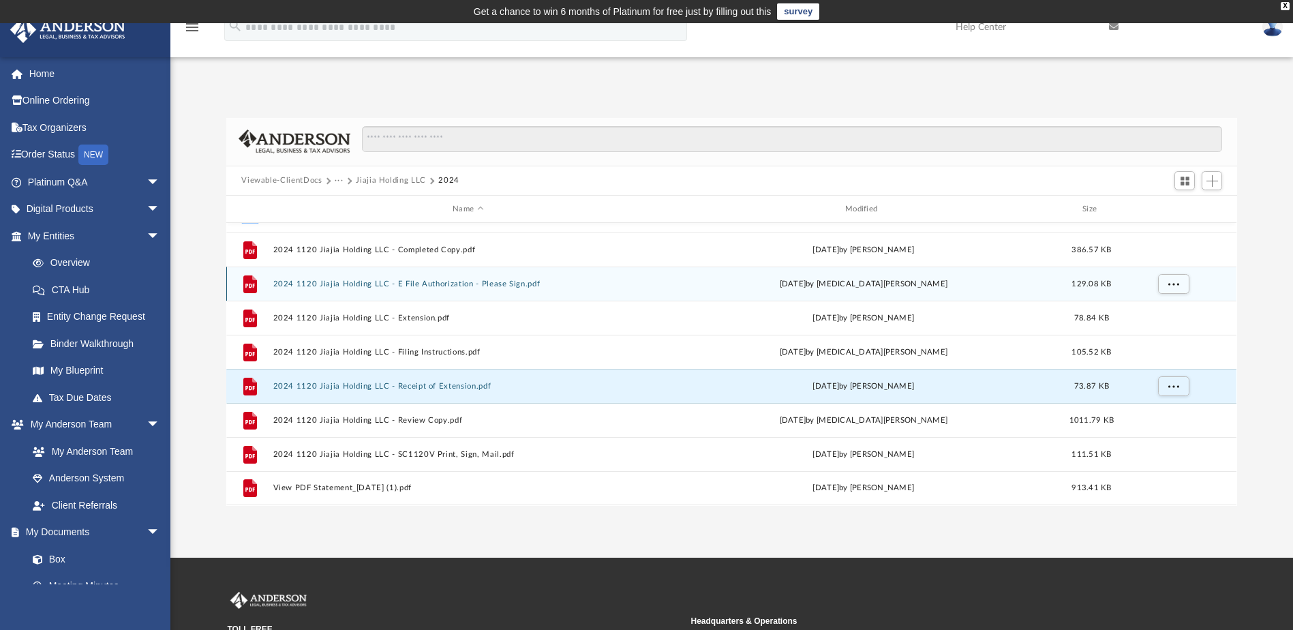
click at [421, 281] on button "2024 1120 Jiajia Holding LLC - E File Authorization - Please Sign.pdf" at bounding box center [468, 283] width 390 height 9
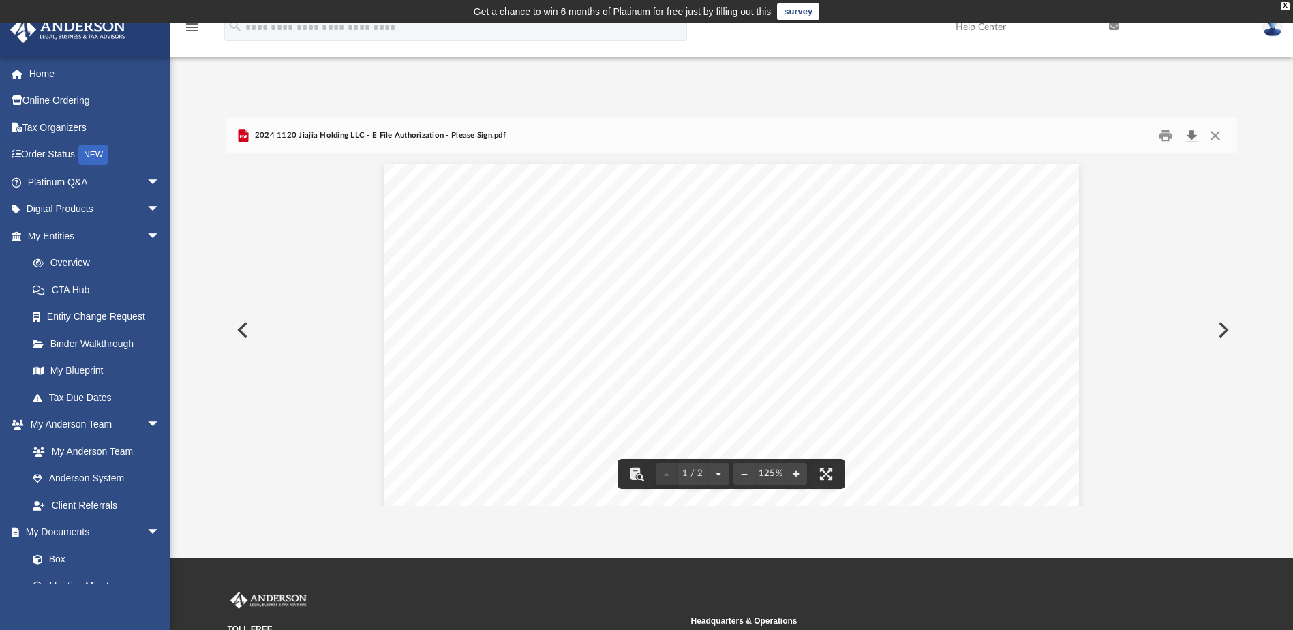
click at [1196, 133] on button "Download" at bounding box center [1191, 135] width 25 height 21
click at [1219, 134] on button "Close" at bounding box center [1215, 135] width 25 height 21
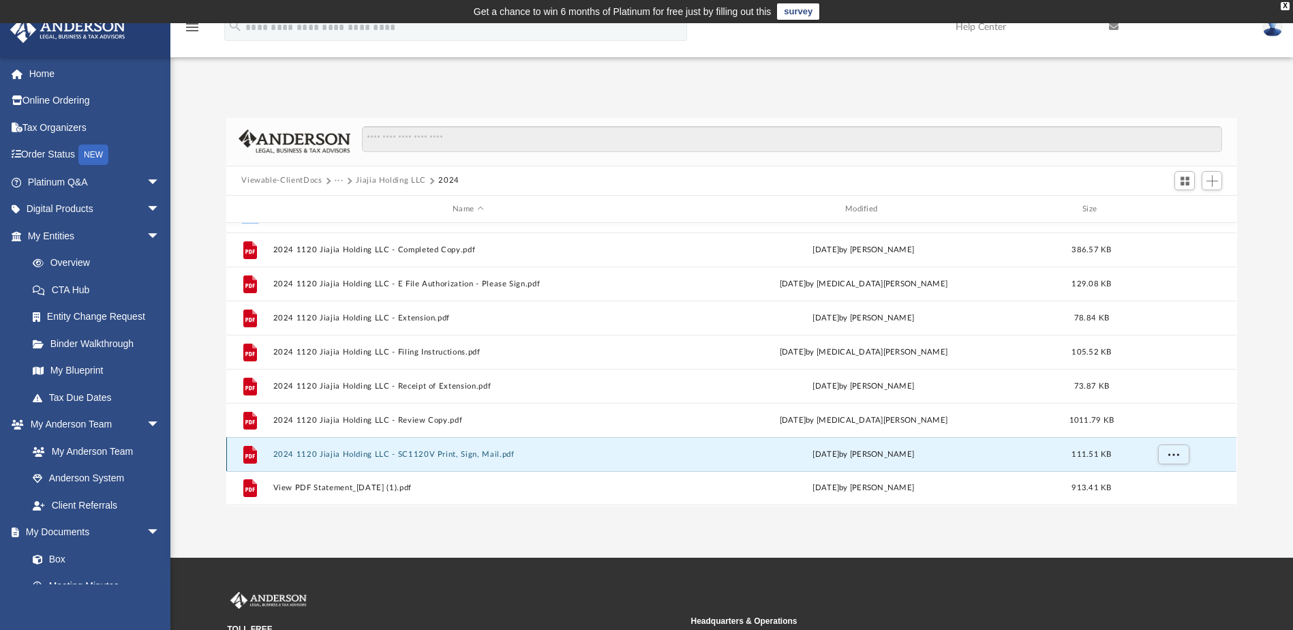
click at [443, 456] on button "2024 1120 Jiajia Holding LLC - SC1120V Print, Sign, Mail.pdf" at bounding box center [468, 454] width 390 height 9
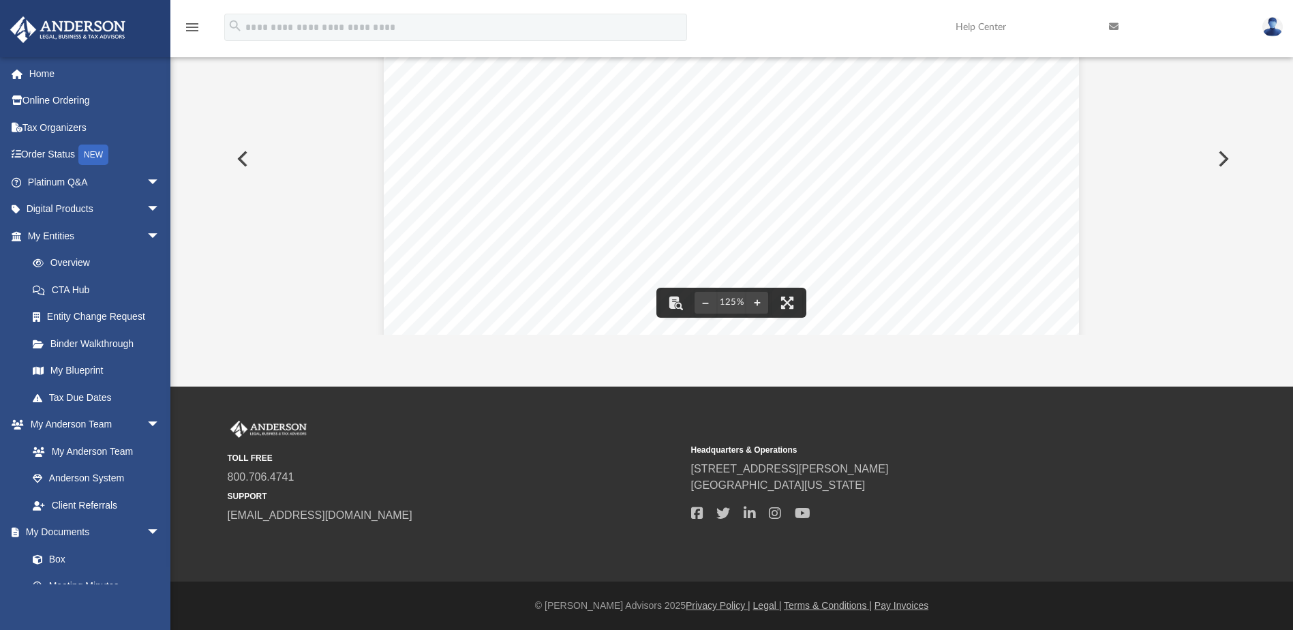
scroll to position [0, 0]
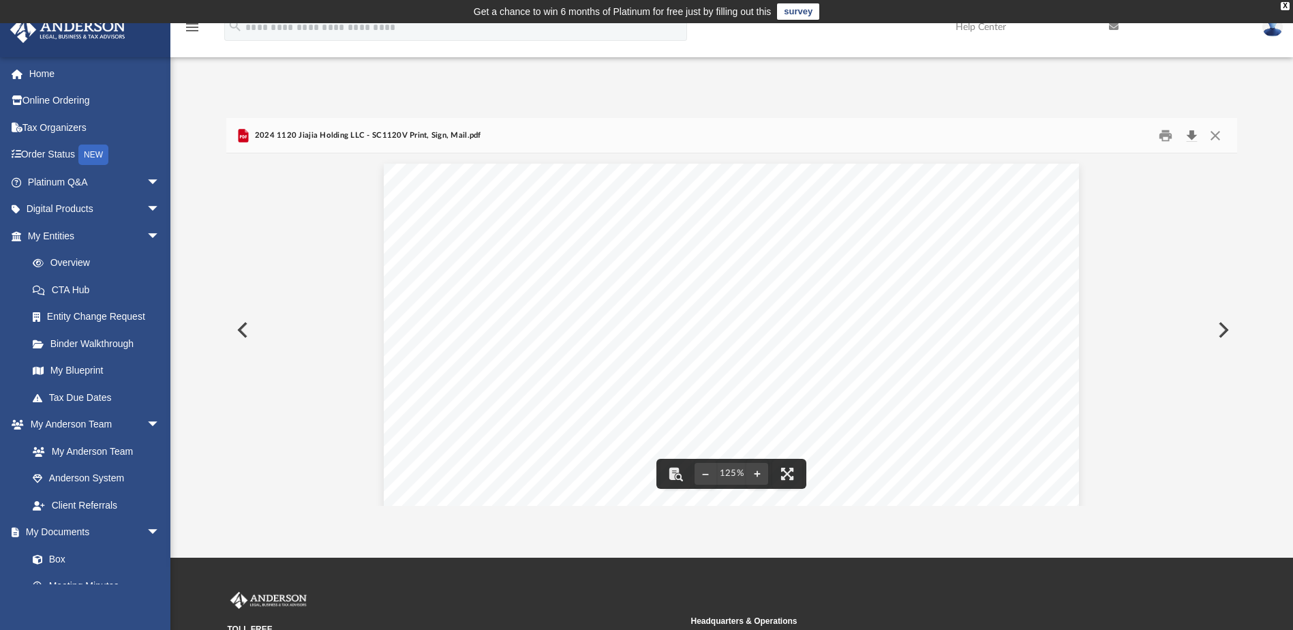
click at [1187, 137] on button "Download" at bounding box center [1191, 135] width 25 height 21
click at [1219, 131] on button "Close" at bounding box center [1215, 135] width 25 height 21
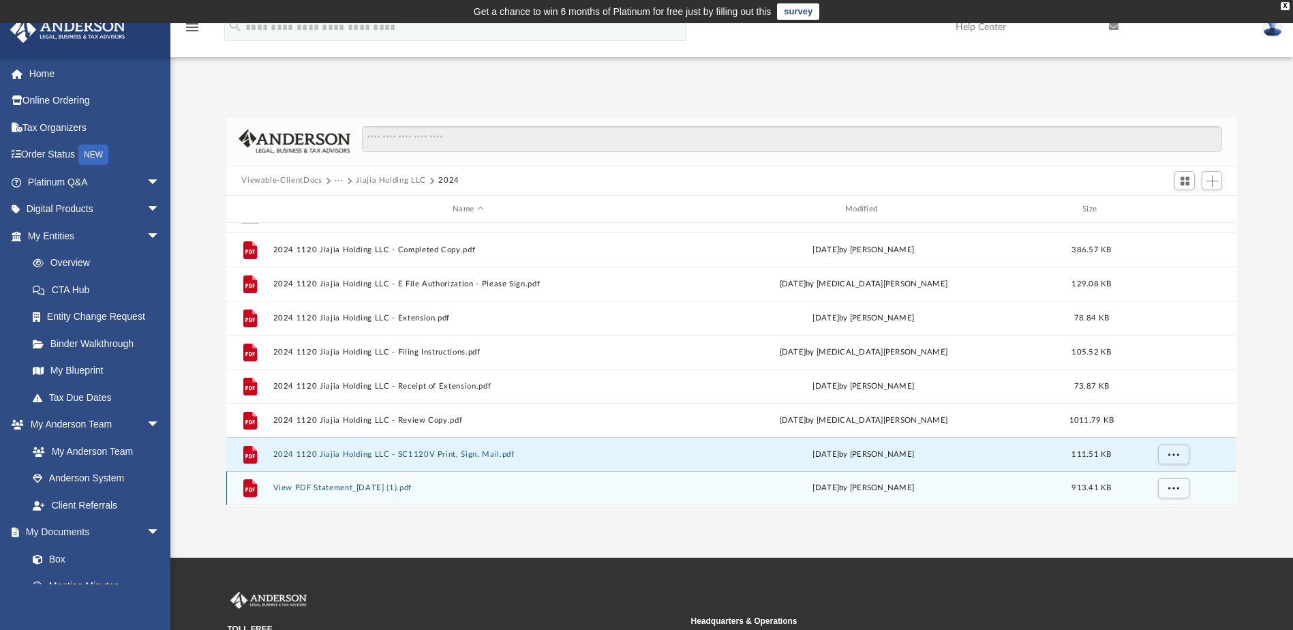
click at [401, 490] on button "View PDF Statement_[DATE] (1).pdf" at bounding box center [468, 488] width 390 height 9
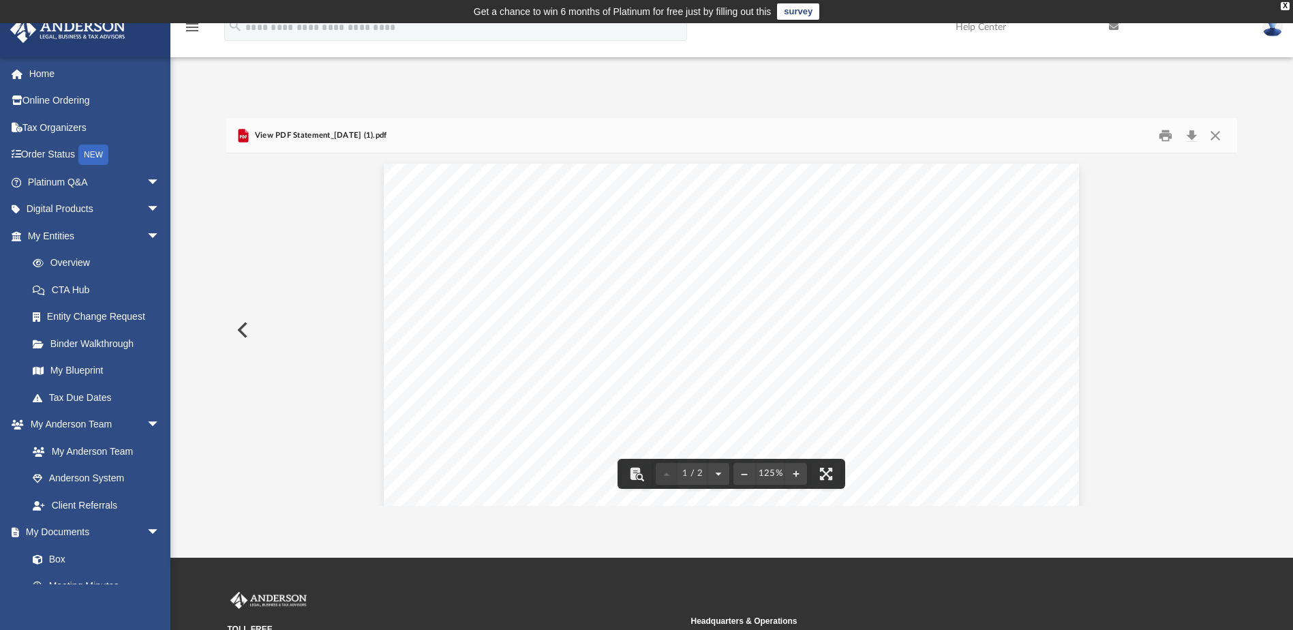
drag, startPoint x: 243, startPoint y: 332, endPoint x: 256, endPoint y: 326, distance: 13.7
click at [246, 332] on button "Preview" at bounding box center [241, 330] width 30 height 38
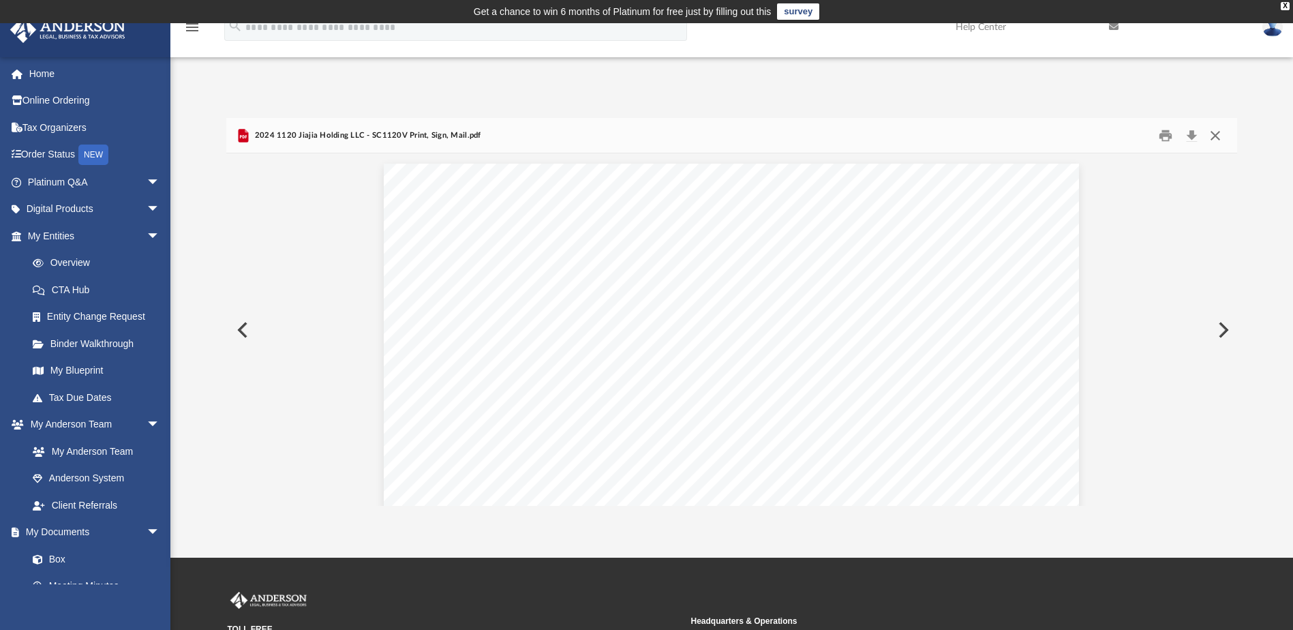
click at [1222, 133] on button "Close" at bounding box center [1215, 135] width 25 height 21
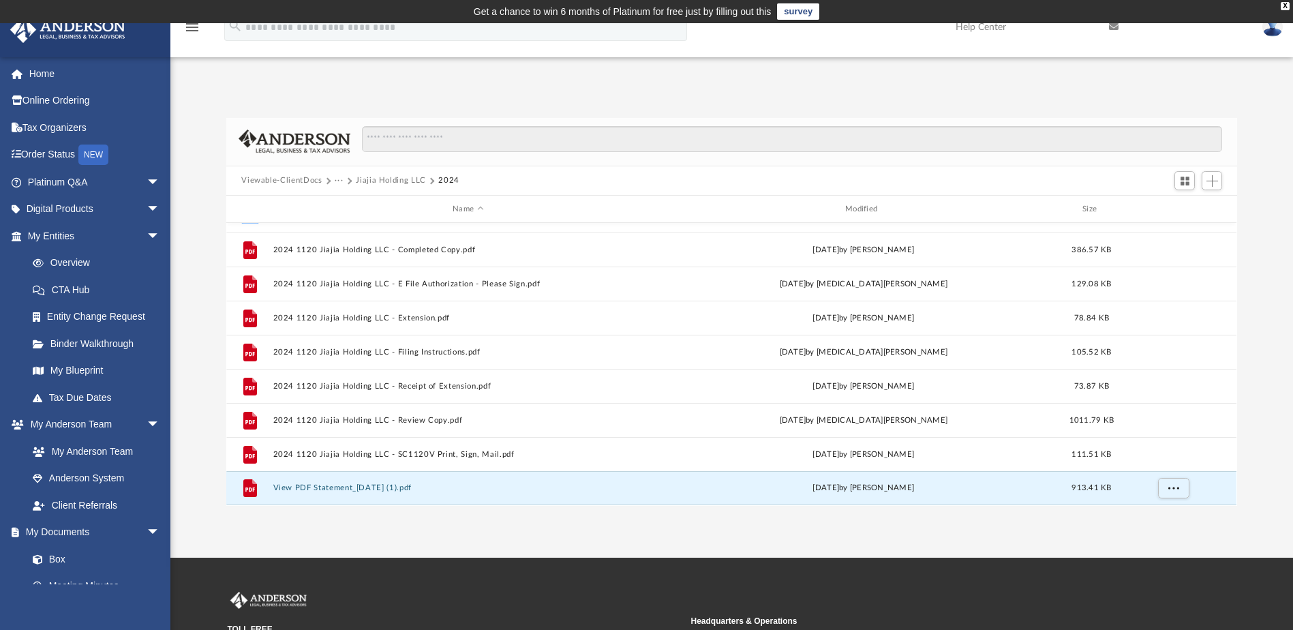
click at [376, 183] on button "Jiajia Holding LLC" at bounding box center [391, 181] width 70 height 12
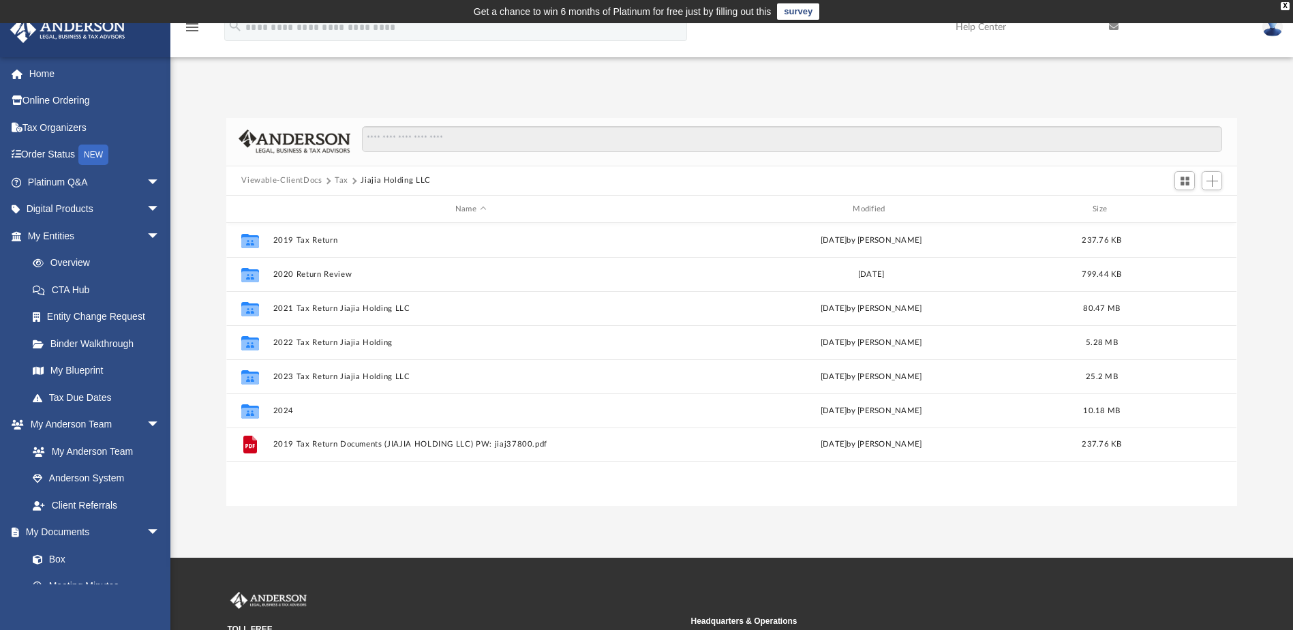
click at [343, 182] on button "Tax" at bounding box center [342, 181] width 14 height 12
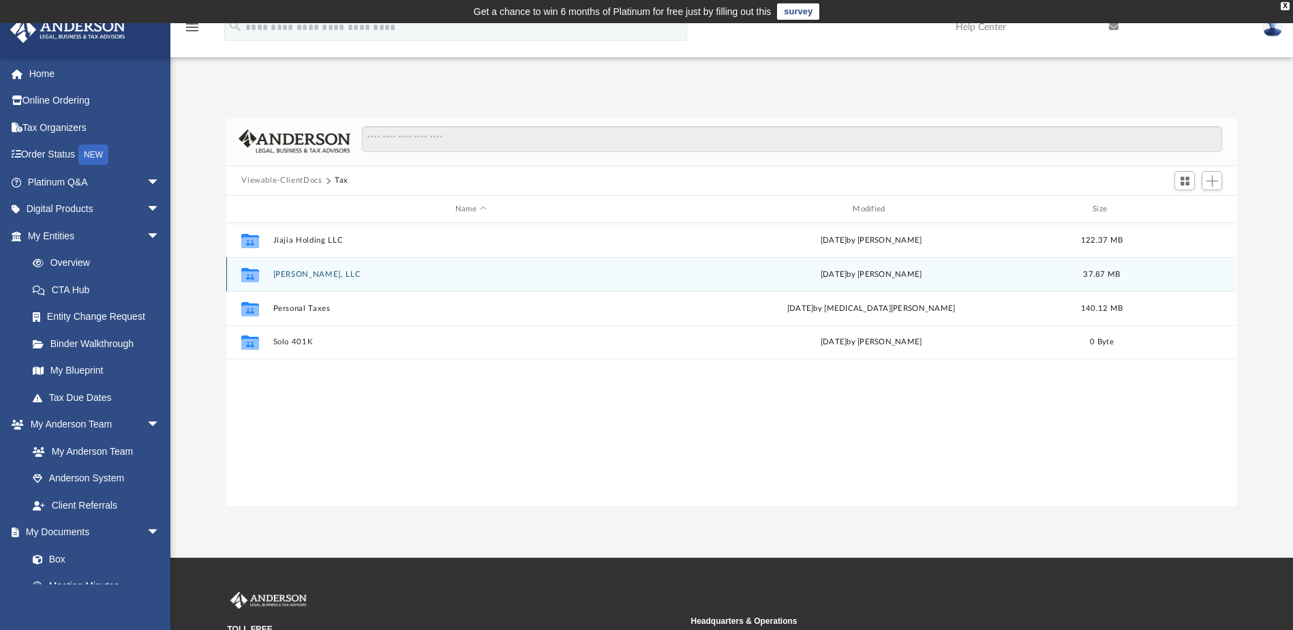
click at [298, 262] on div "Collaborated Folder [PERSON_NAME], LLC [DATE] by [PERSON_NAME] 37.87 MB" at bounding box center [731, 274] width 1010 height 34
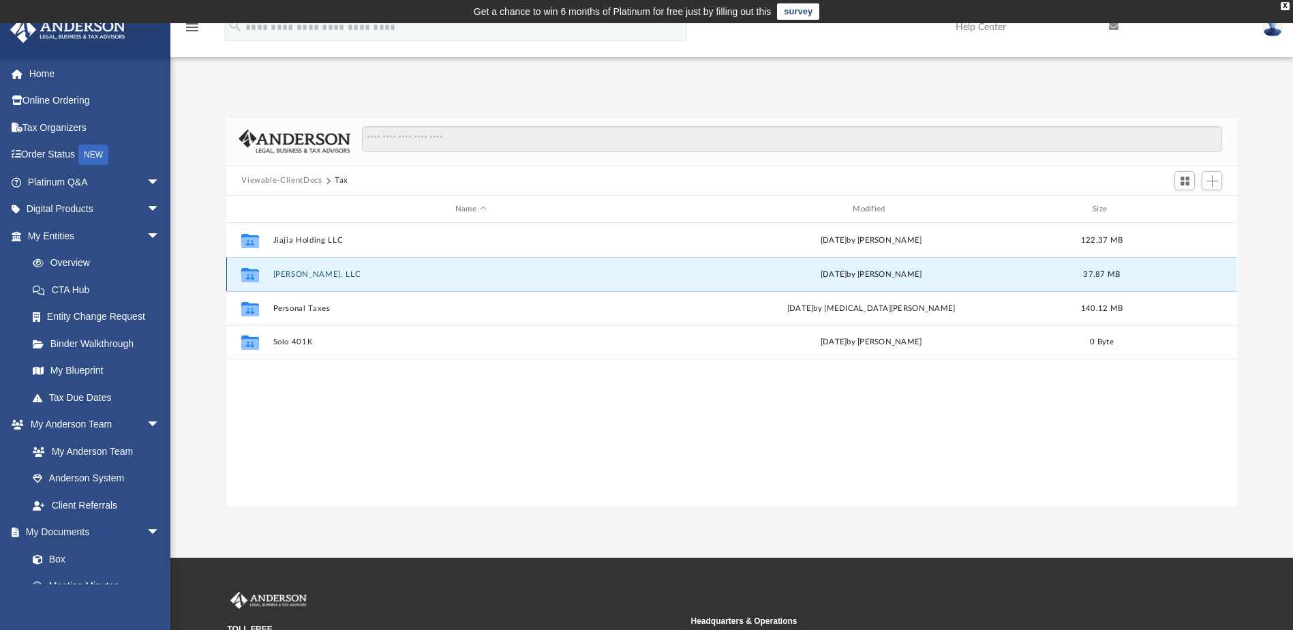
click at [301, 282] on div "Collaborated Folder [PERSON_NAME], LLC [DATE] by [PERSON_NAME] 37.87 MB" at bounding box center [731, 274] width 1010 height 34
click at [303, 274] on button "[PERSON_NAME], LLC" at bounding box center [470, 274] width 395 height 9
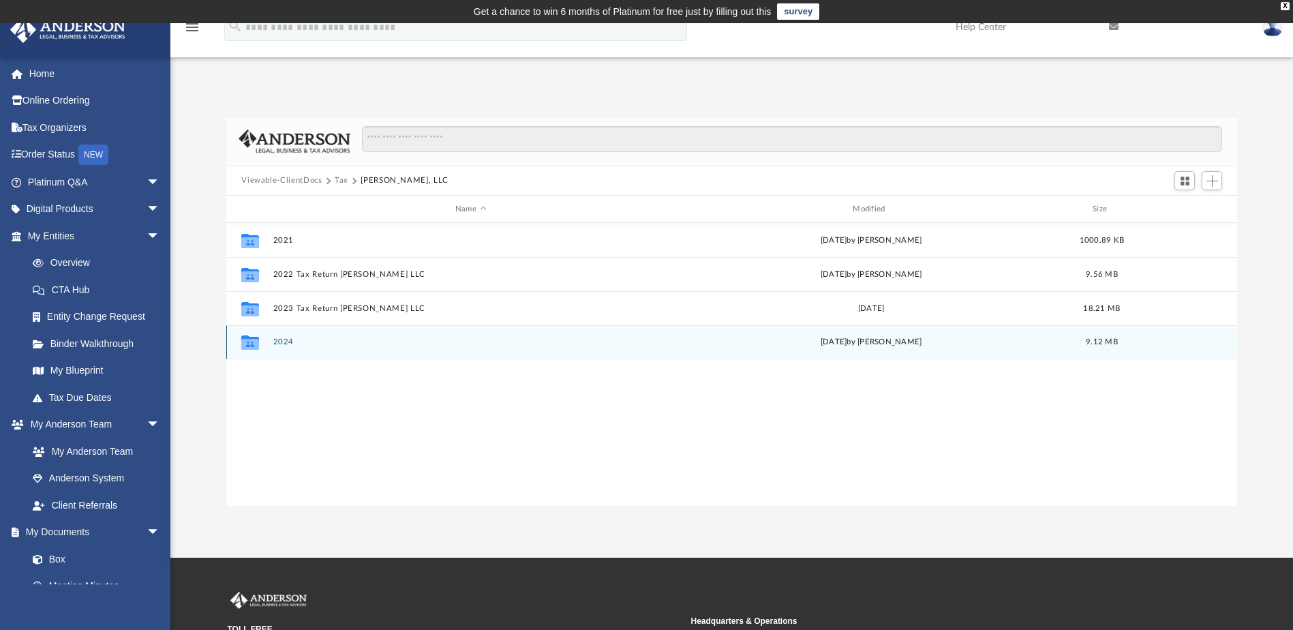
click at [279, 335] on div "Collaborated Folder 2024 [DATE] by [PERSON_NAME] 9.12 MB" at bounding box center [731, 342] width 1010 height 34
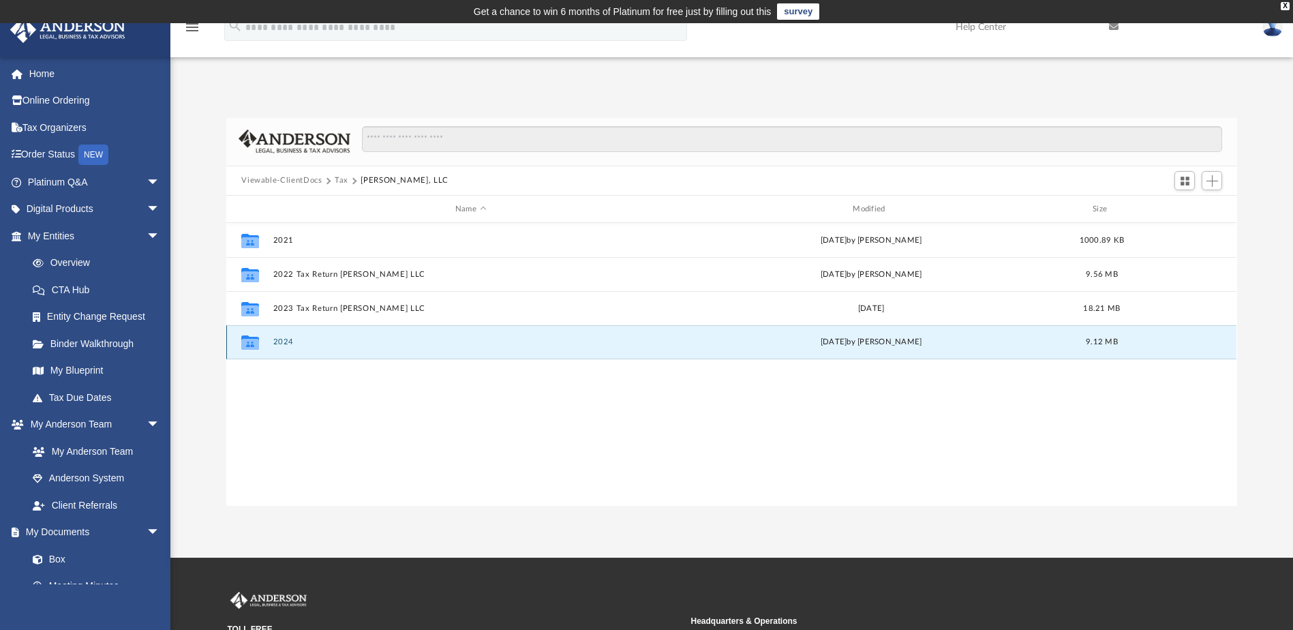
click at [279, 340] on button "2024" at bounding box center [470, 342] width 395 height 9
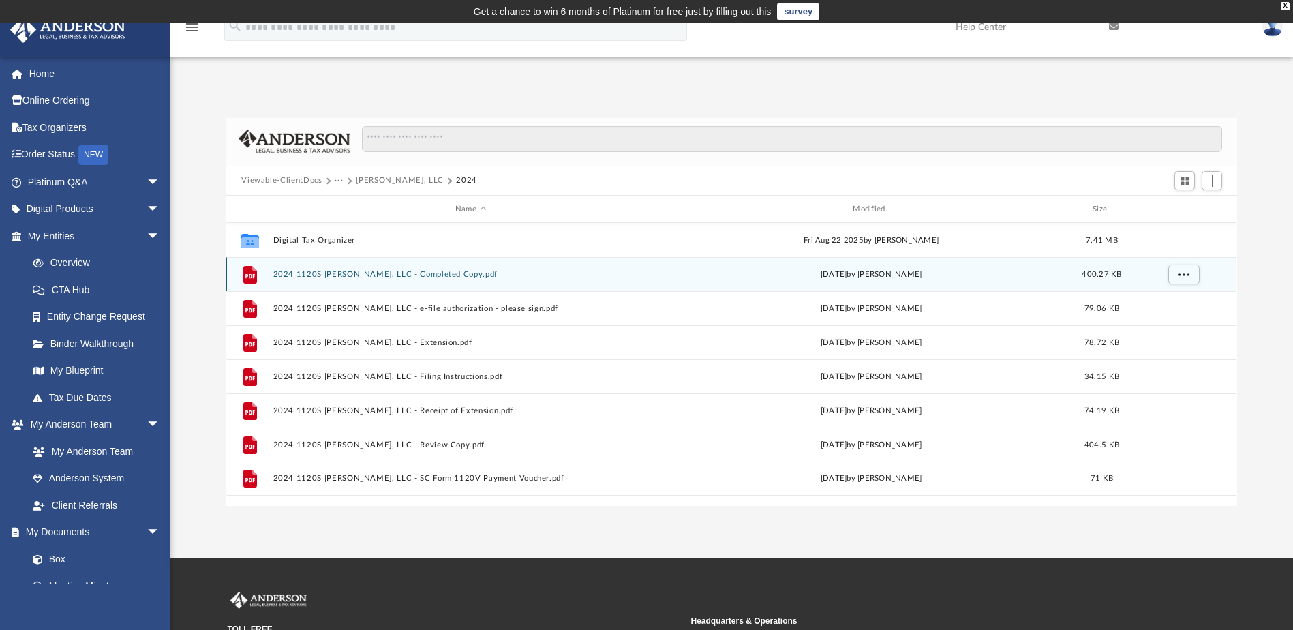
click at [382, 277] on button "2024 1120S [PERSON_NAME], LLC - Completed Copy.pdf" at bounding box center [470, 274] width 395 height 9
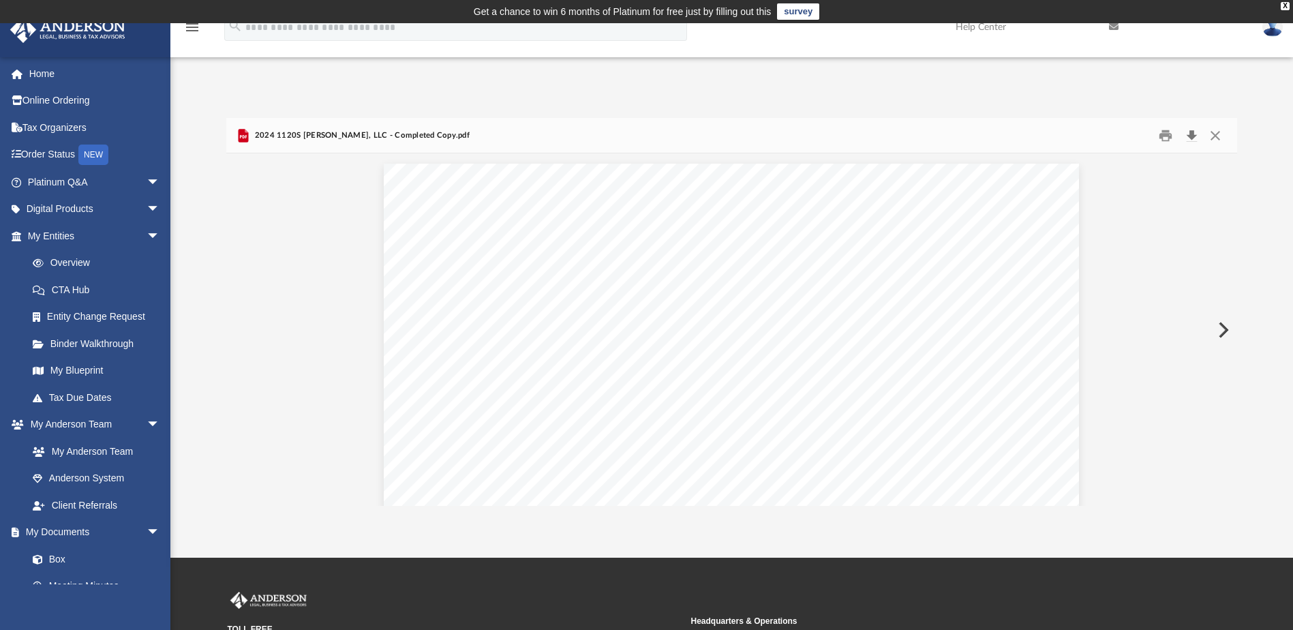
click at [1191, 130] on button "Download" at bounding box center [1191, 135] width 25 height 21
click at [1214, 131] on button "Close" at bounding box center [1215, 135] width 25 height 21
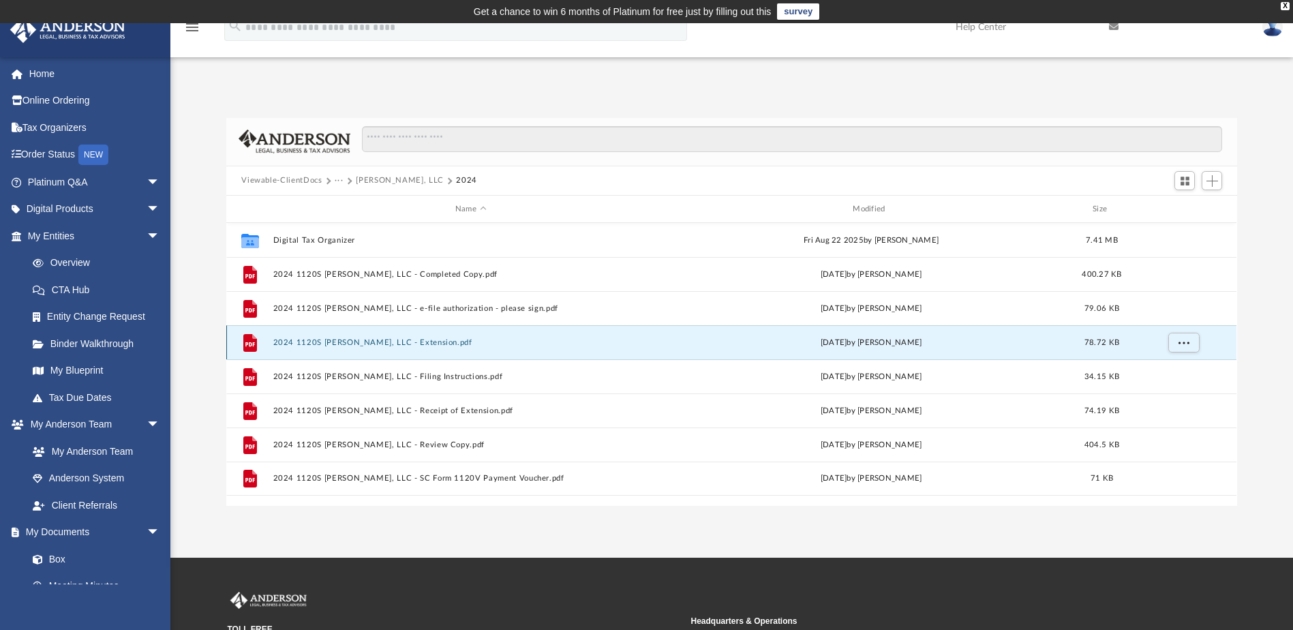
click at [369, 342] on button "2024 1120S [PERSON_NAME], LLC - Extension.pdf" at bounding box center [470, 342] width 395 height 9
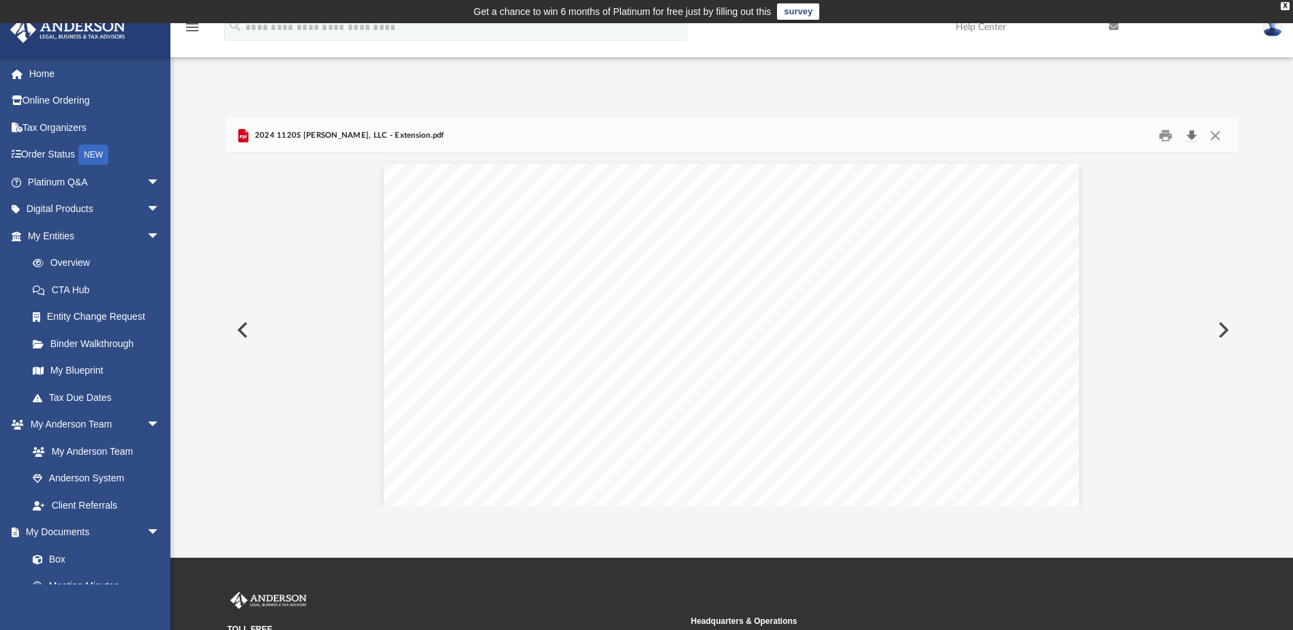
click at [1189, 138] on button "Download" at bounding box center [1191, 135] width 25 height 21
click at [1215, 132] on button "Close" at bounding box center [1215, 135] width 25 height 21
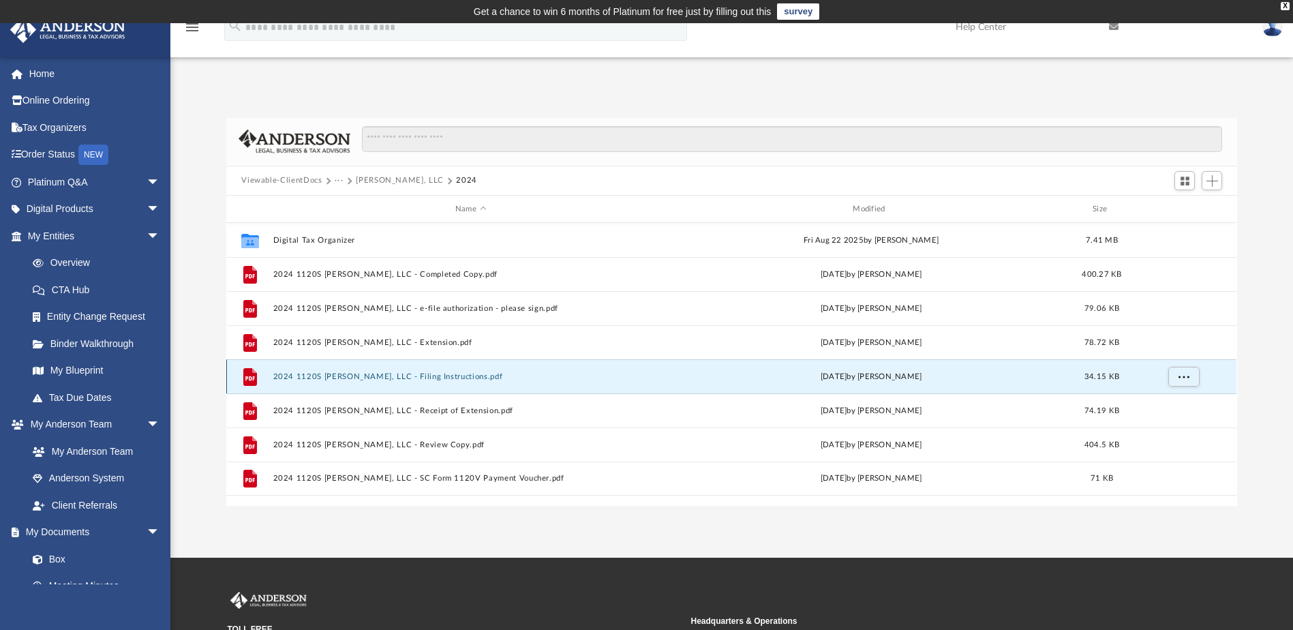
click at [331, 374] on button "2024 1120S [PERSON_NAME], LLC - Filing Instructions.pdf" at bounding box center [470, 376] width 395 height 9
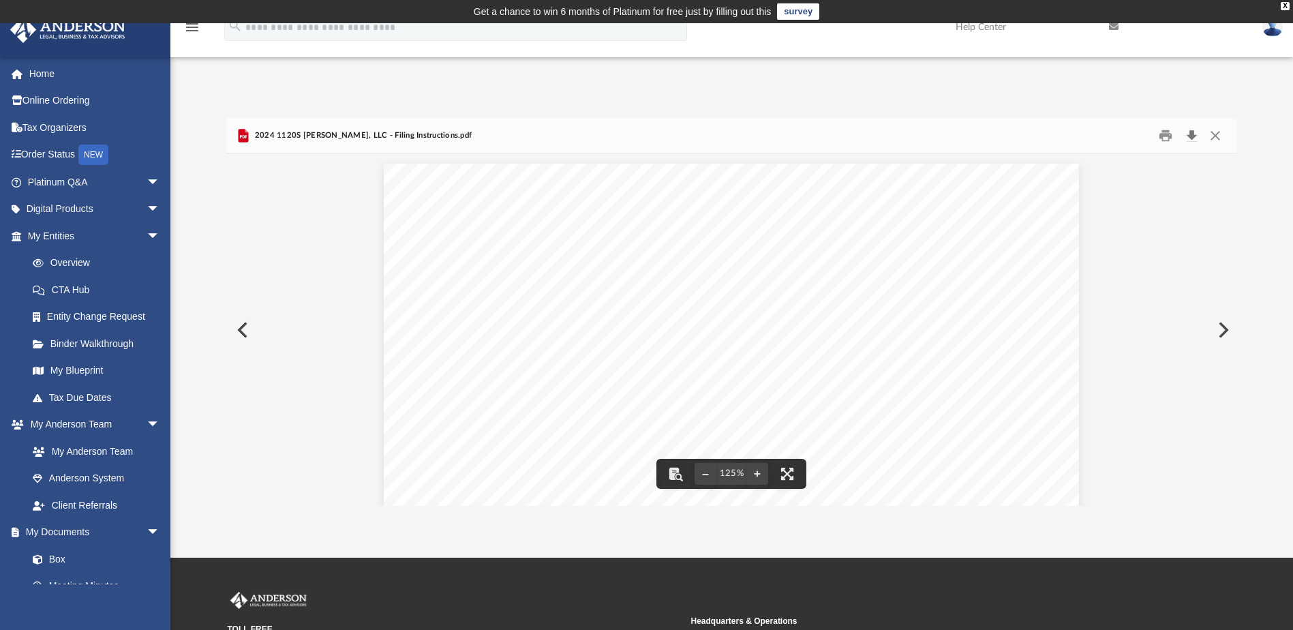
click at [1187, 137] on button "Download" at bounding box center [1191, 135] width 25 height 21
click at [1216, 141] on button "Close" at bounding box center [1215, 135] width 25 height 21
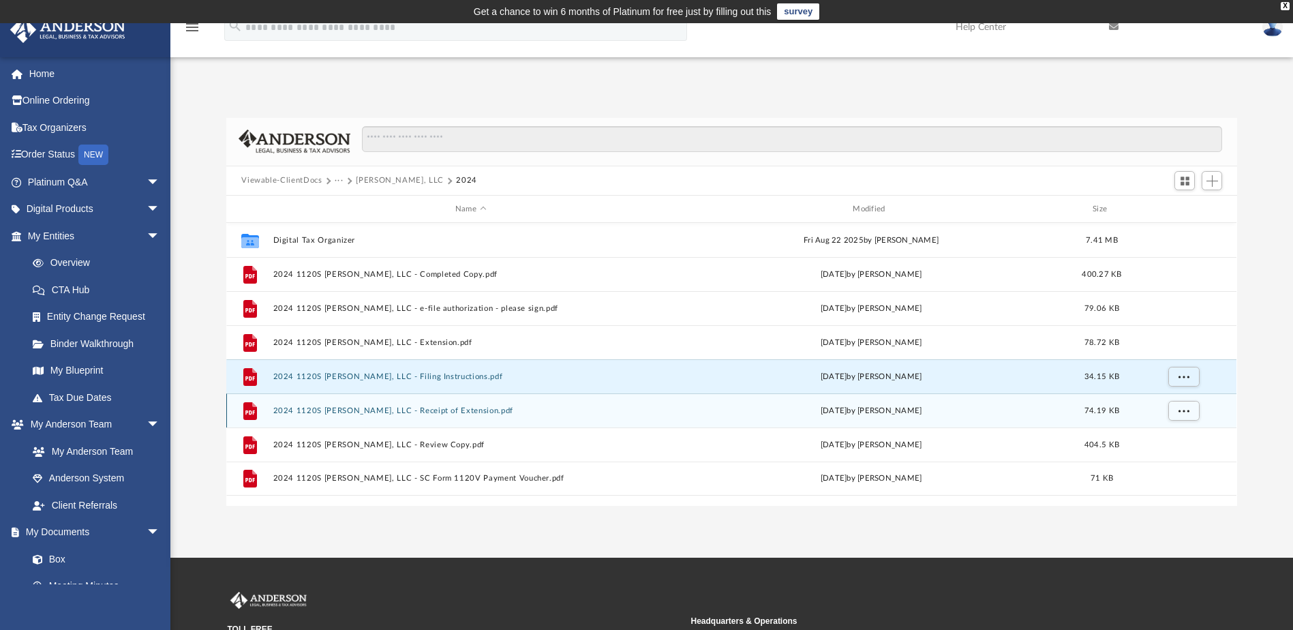
click at [444, 414] on button "2024 1120S [PERSON_NAME], LLC - Receipt of Extension.pdf" at bounding box center [470, 410] width 395 height 9
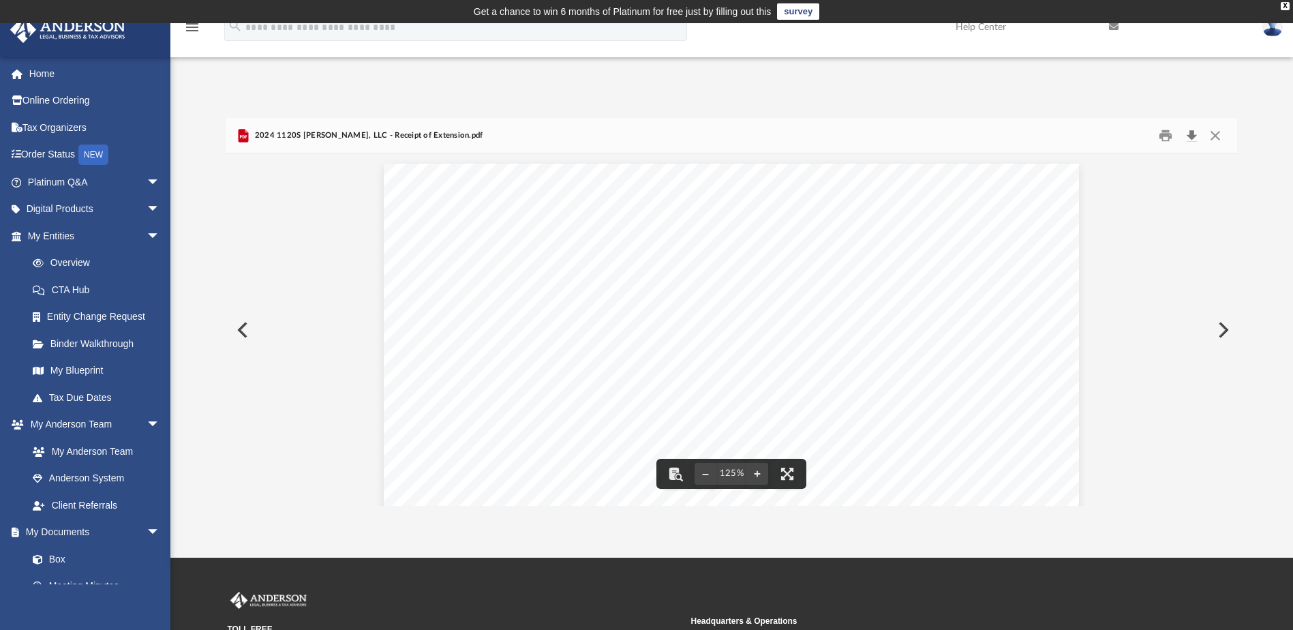
click at [1196, 138] on button "Download" at bounding box center [1191, 135] width 25 height 21
click at [1221, 138] on button "Close" at bounding box center [1215, 135] width 25 height 21
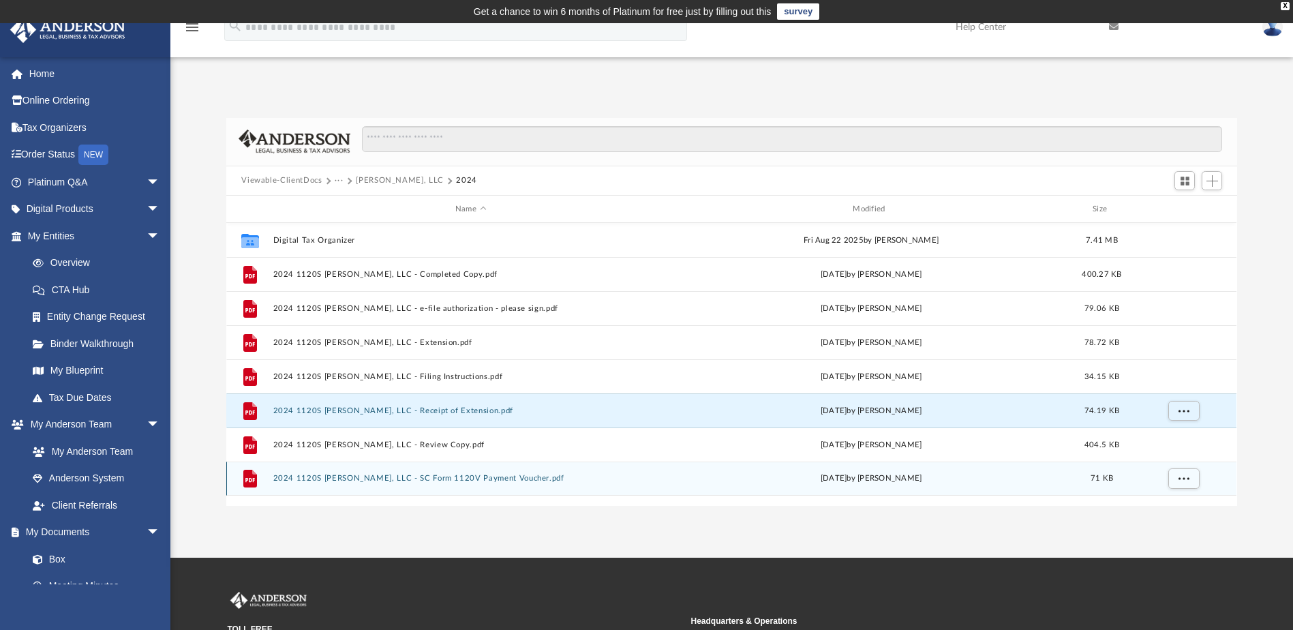
click at [442, 477] on button "2024 1120S [PERSON_NAME], LLC - SC Form 1120V Payment Voucher.pdf" at bounding box center [470, 478] width 395 height 9
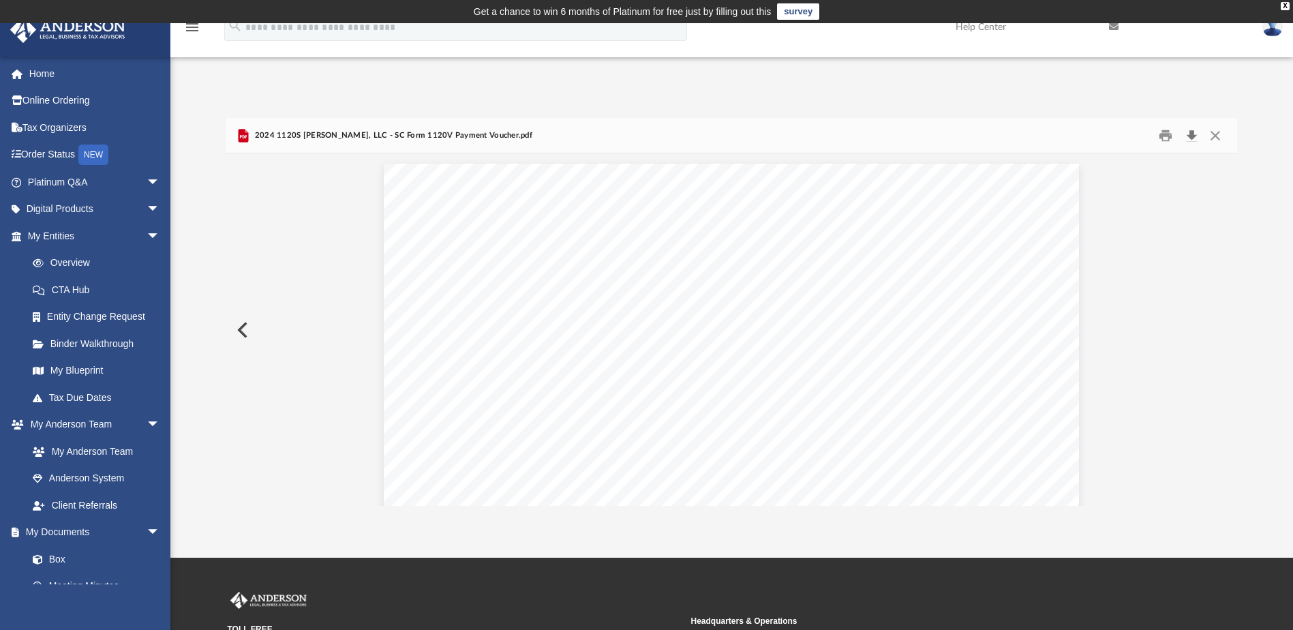
click at [1196, 138] on button "Download" at bounding box center [1191, 135] width 25 height 21
click at [1219, 130] on button "Close" at bounding box center [1215, 135] width 25 height 21
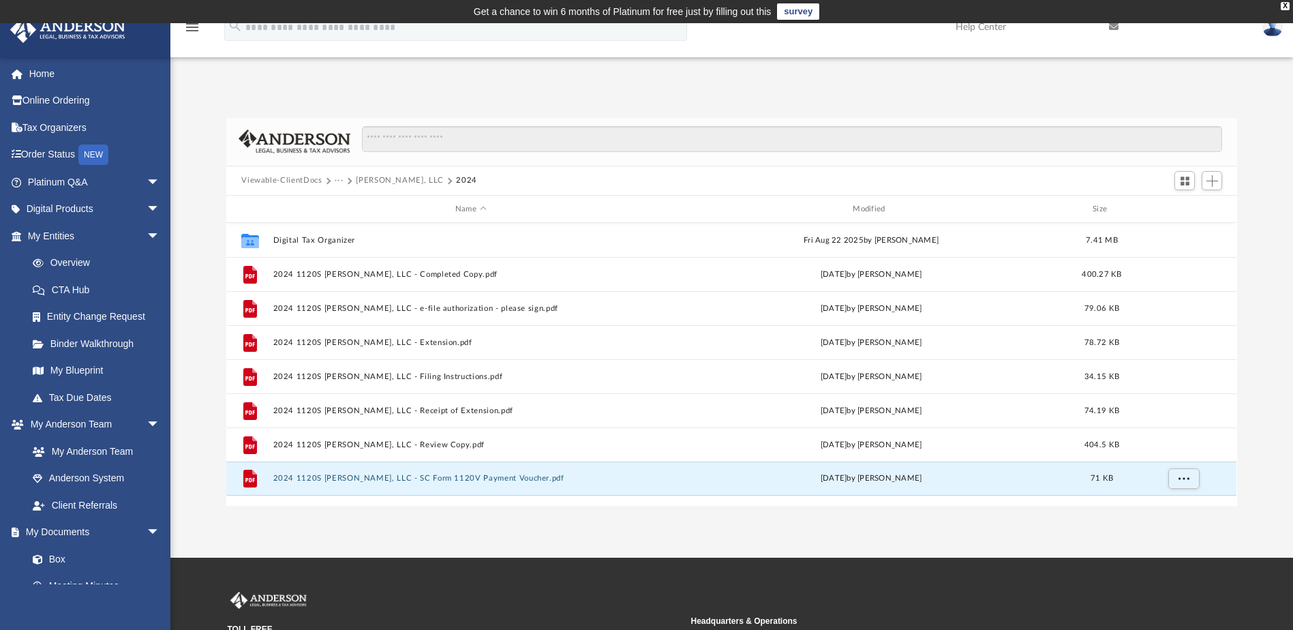
click at [363, 179] on button "[PERSON_NAME], LLC" at bounding box center [400, 181] width 88 height 12
